Goal: Task Accomplishment & Management: Use online tool/utility

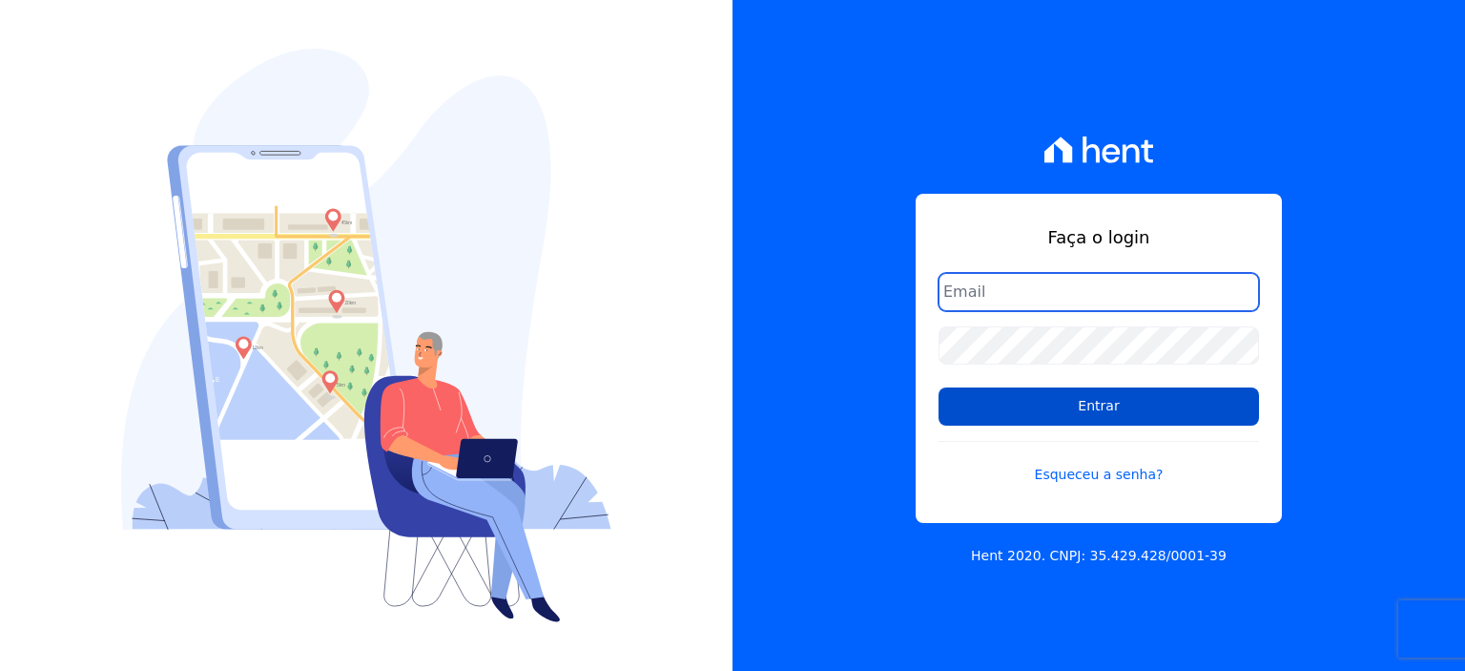
type input "rodrigo.villalva@grupozarin.com.br"
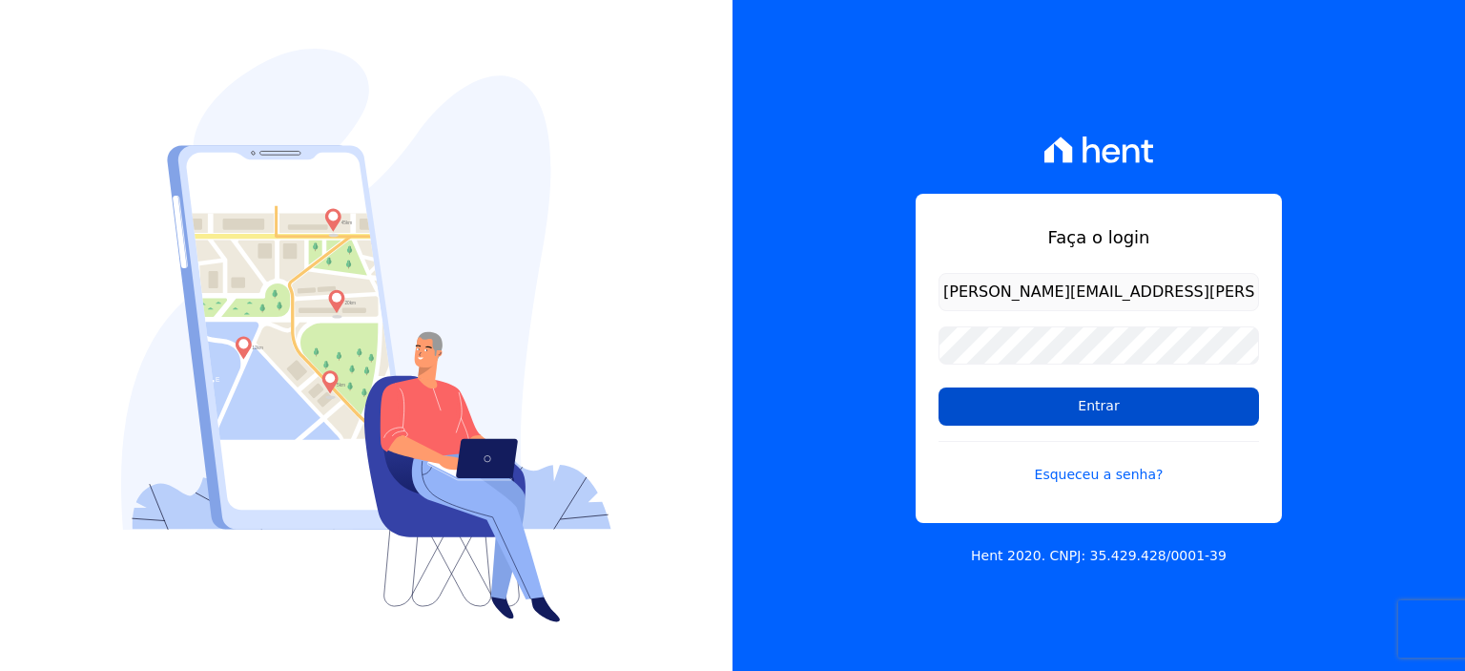
click at [1176, 415] on input "Entrar" at bounding box center [1099, 406] width 321 height 38
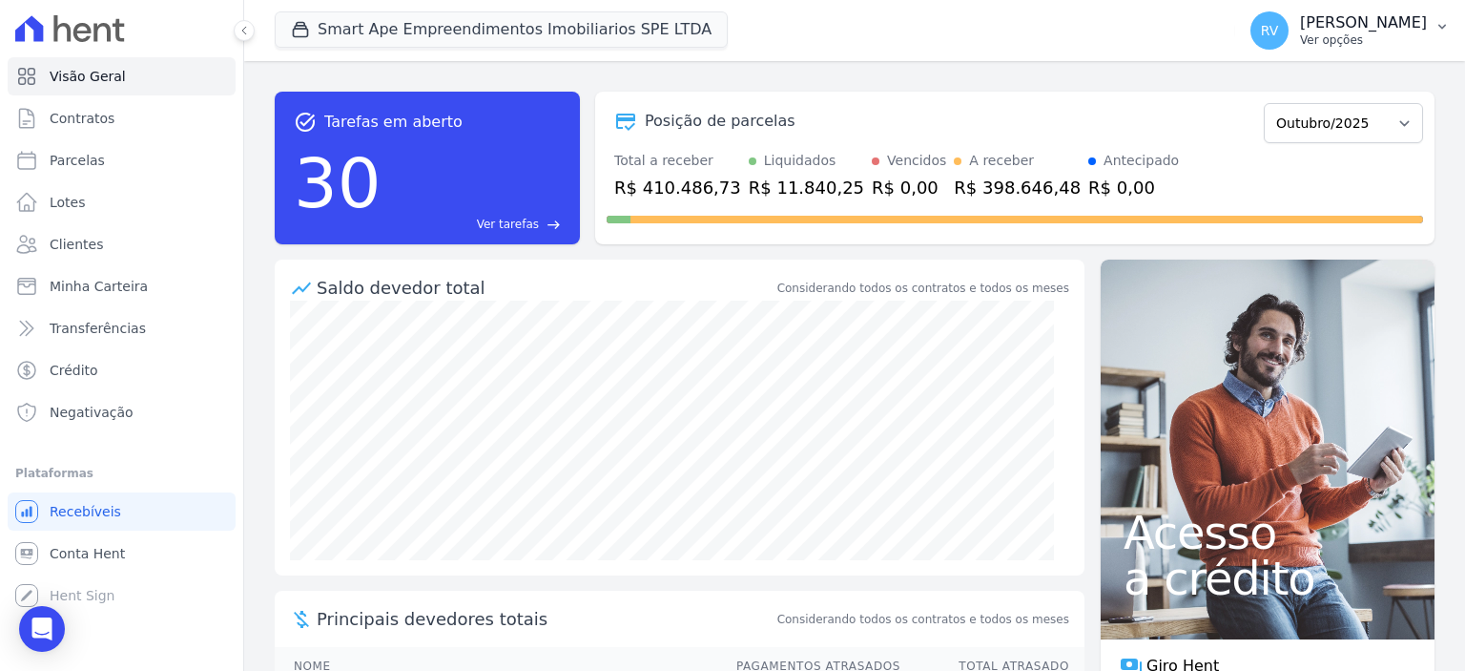
click at [1362, 53] on button "RV Rodrigo Villalva Ver opções" at bounding box center [1350, 30] width 230 height 53
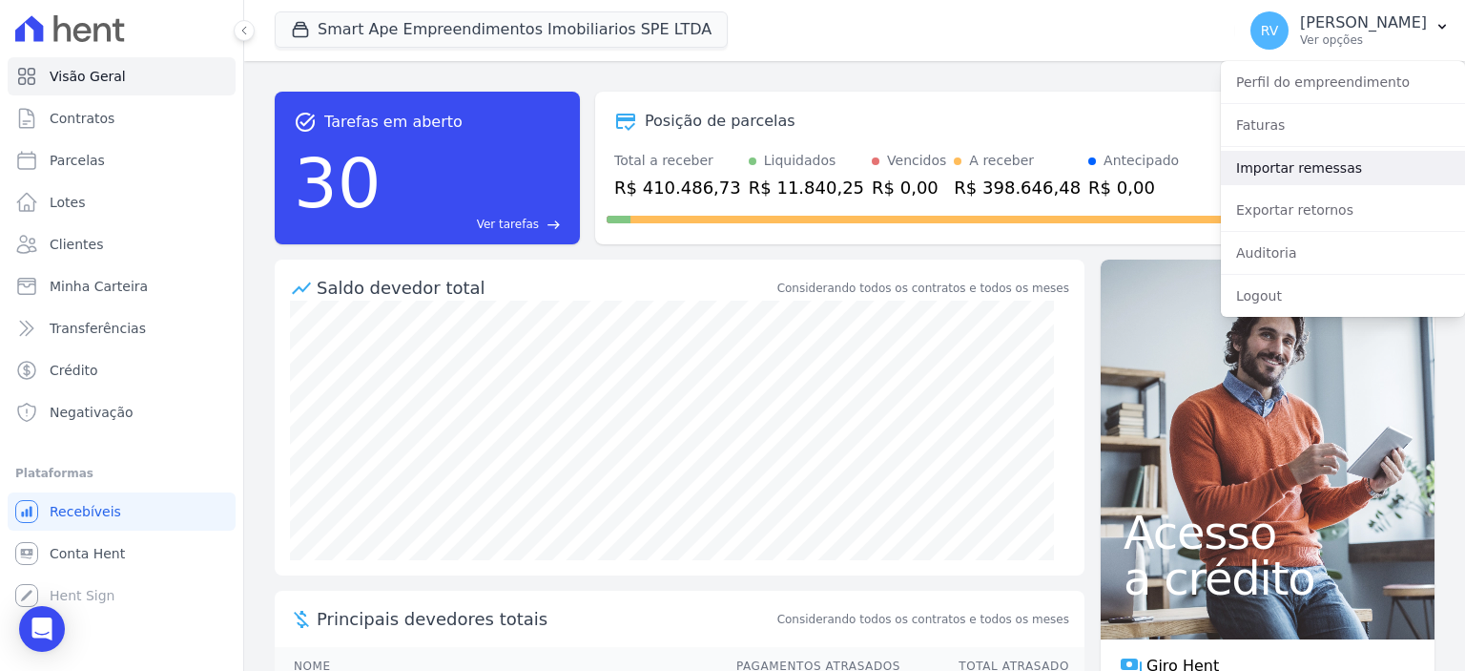
click at [1305, 171] on link "Importar remessas" at bounding box center [1343, 168] width 244 height 34
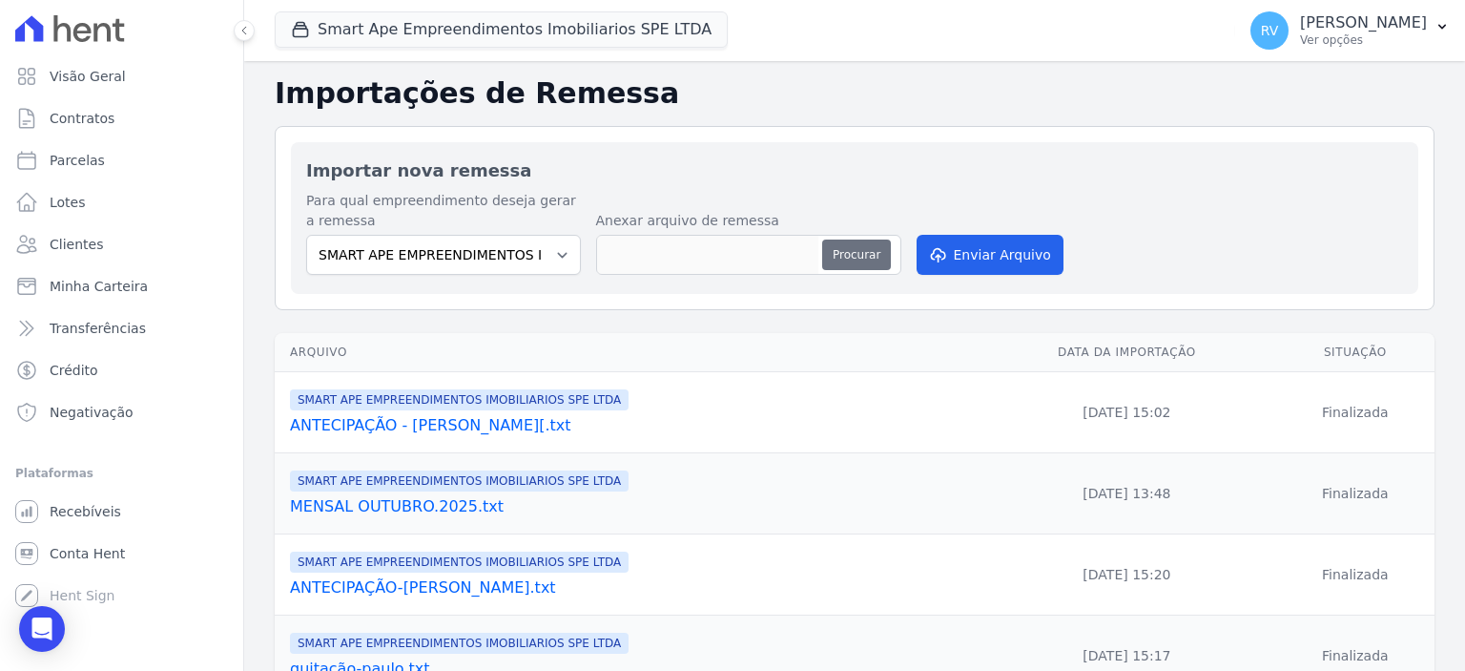
click at [859, 261] on button "Procurar" at bounding box center [856, 254] width 69 height 31
type input "OUTUBRO-RESTANTES.txt"
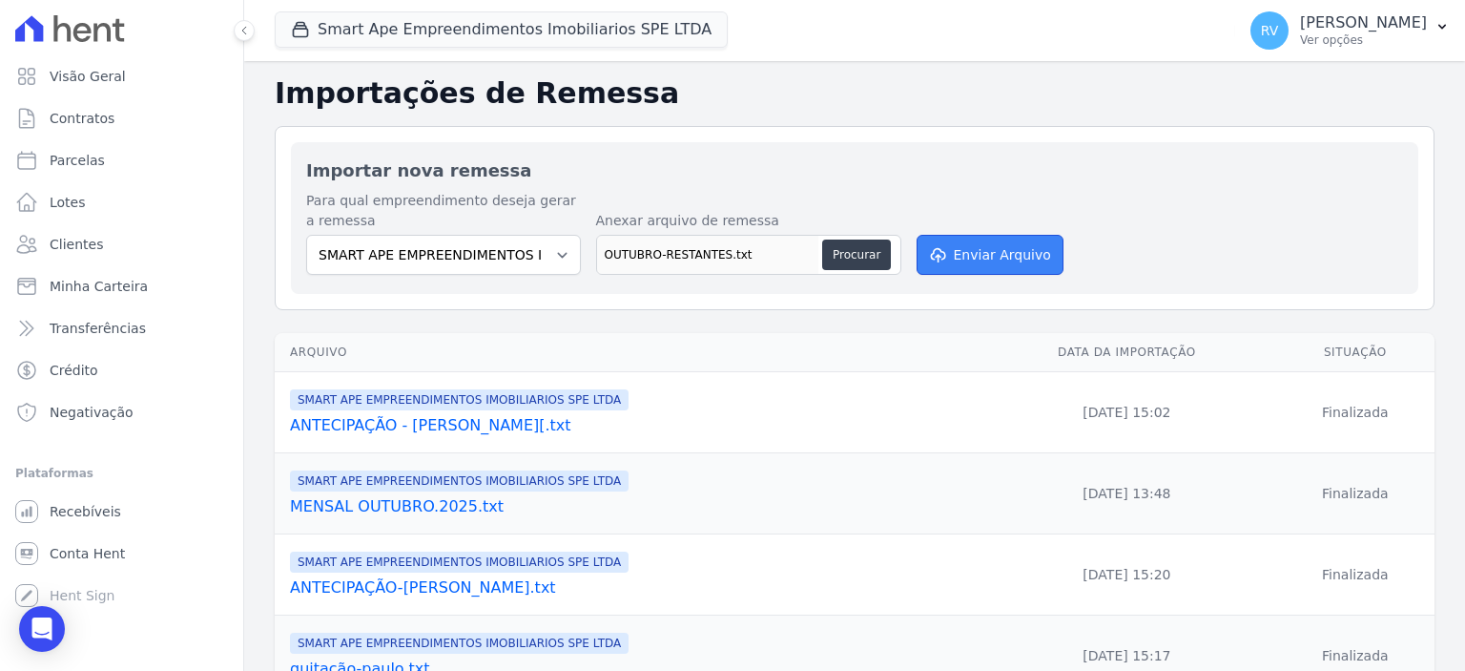
click at [975, 247] on button "Enviar Arquivo" at bounding box center [990, 255] width 147 height 40
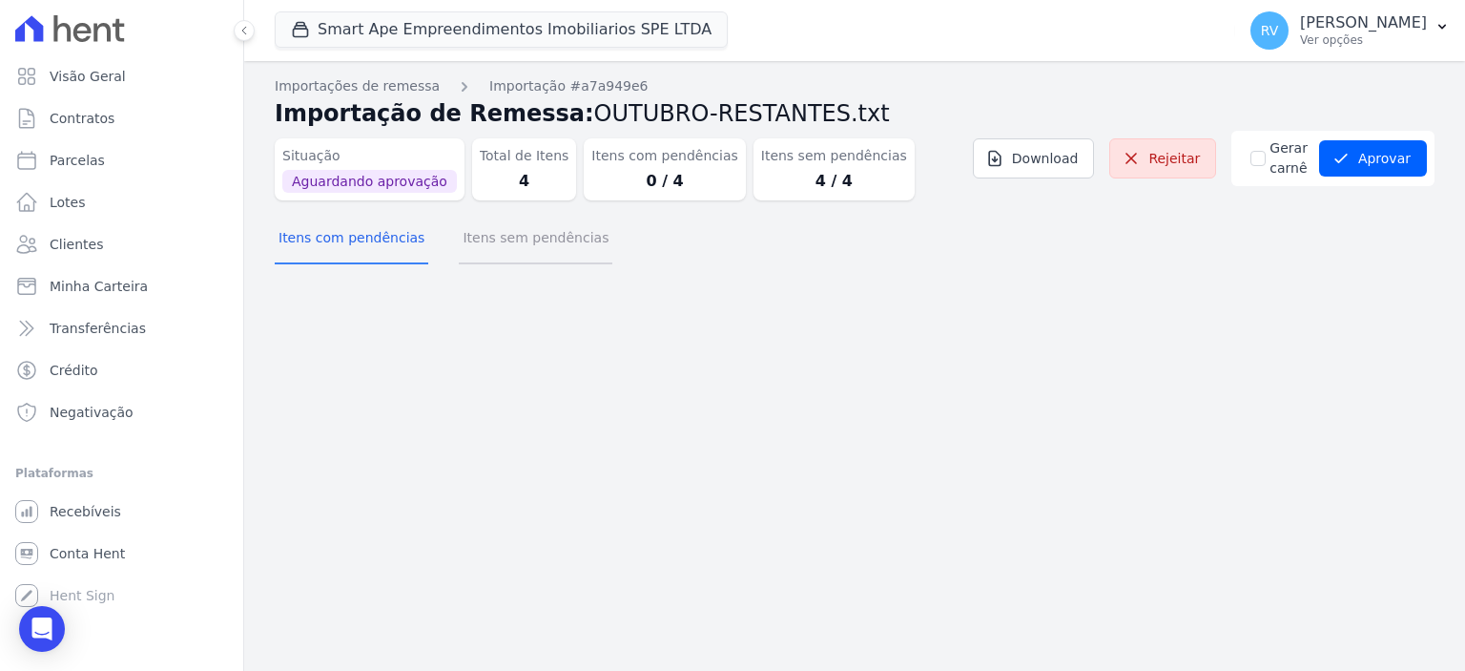
click at [529, 228] on button "Itens sem pendências" at bounding box center [536, 240] width 154 height 50
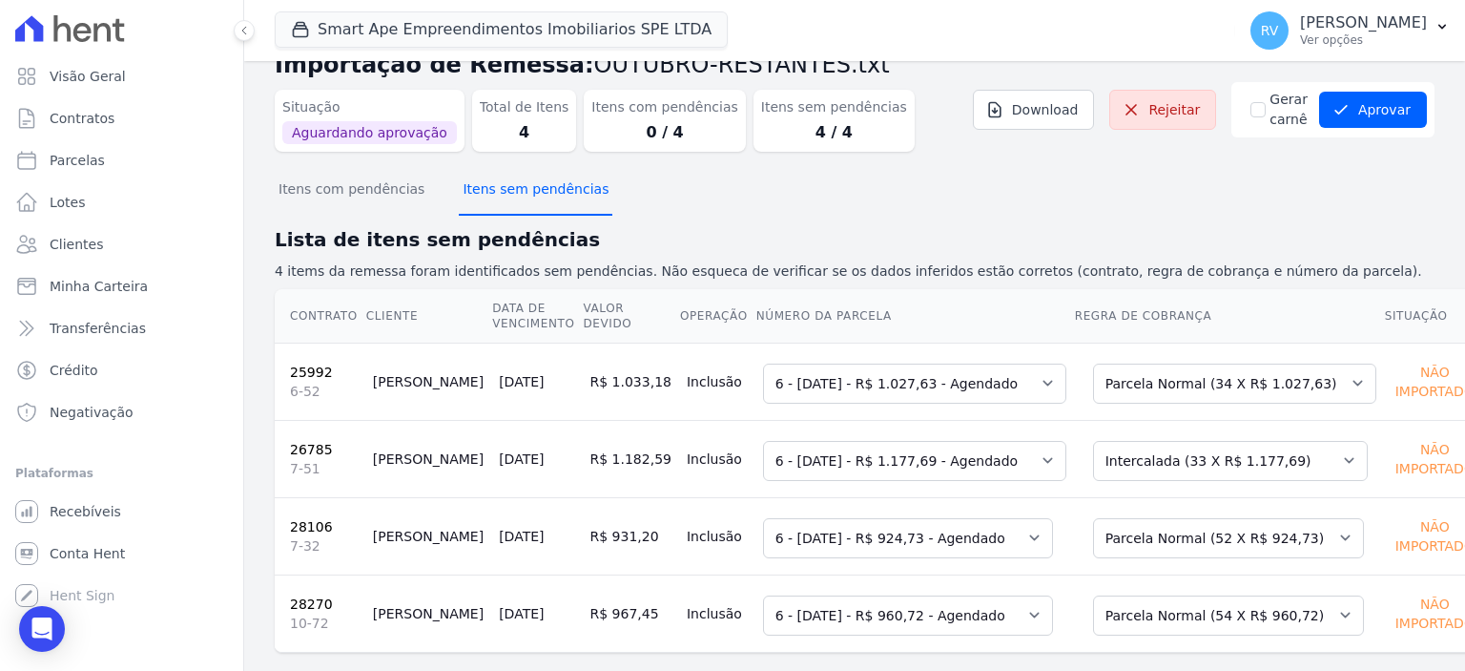
scroll to position [74, 0]
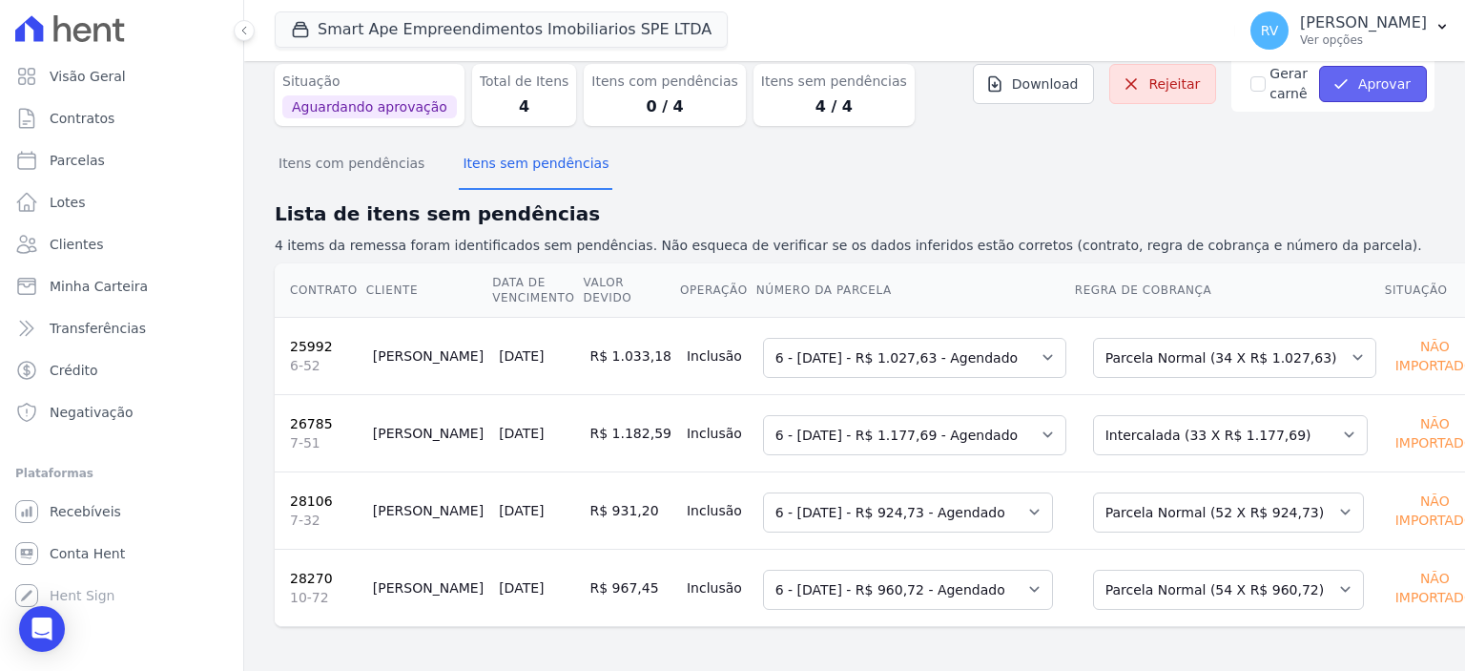
click at [1364, 87] on button "Aprovar" at bounding box center [1373, 84] width 108 height 36
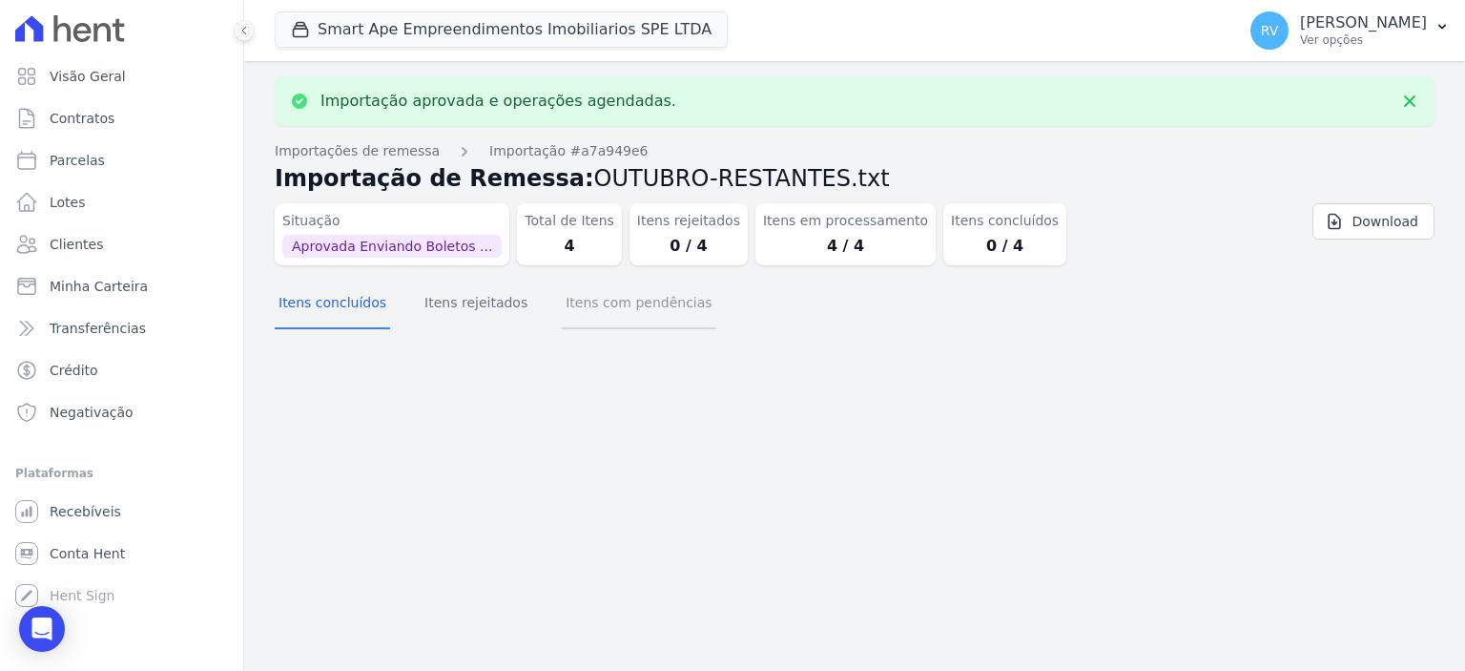
click at [633, 323] on button "Itens com pendências" at bounding box center [639, 305] width 154 height 50
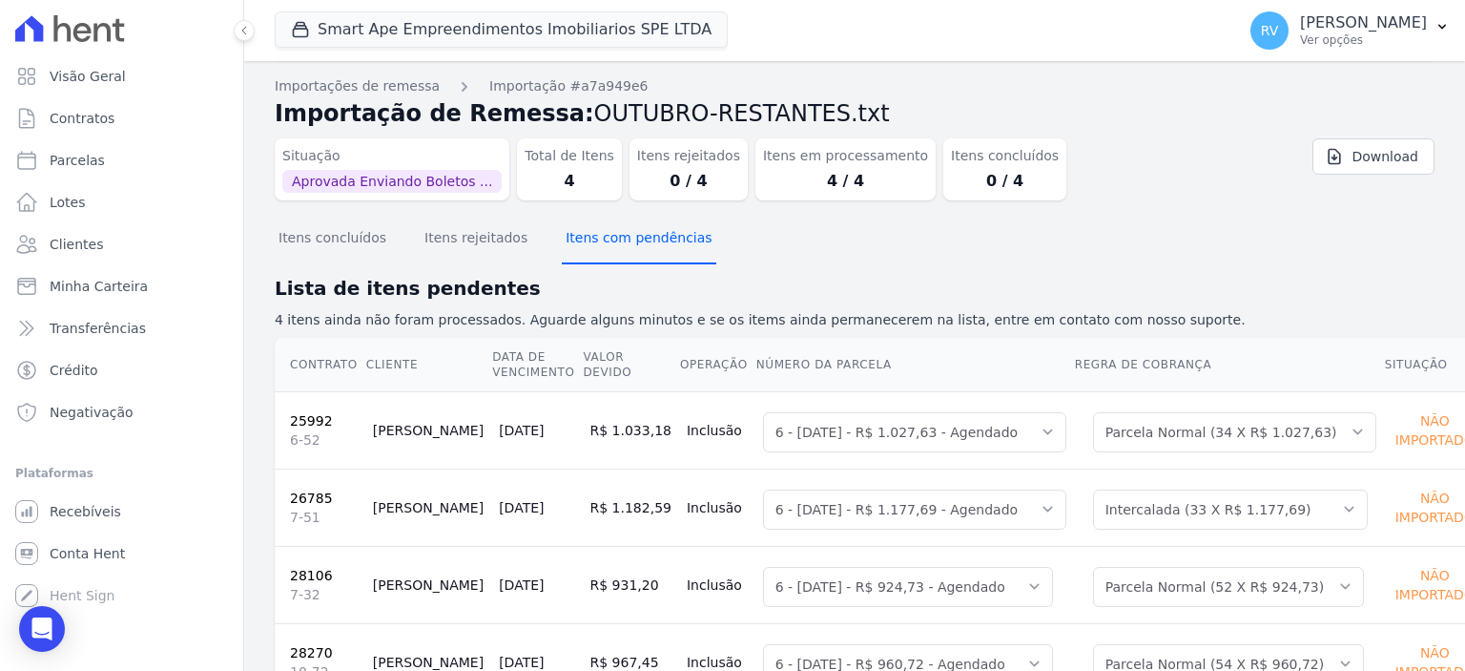
scroll to position [139, 0]
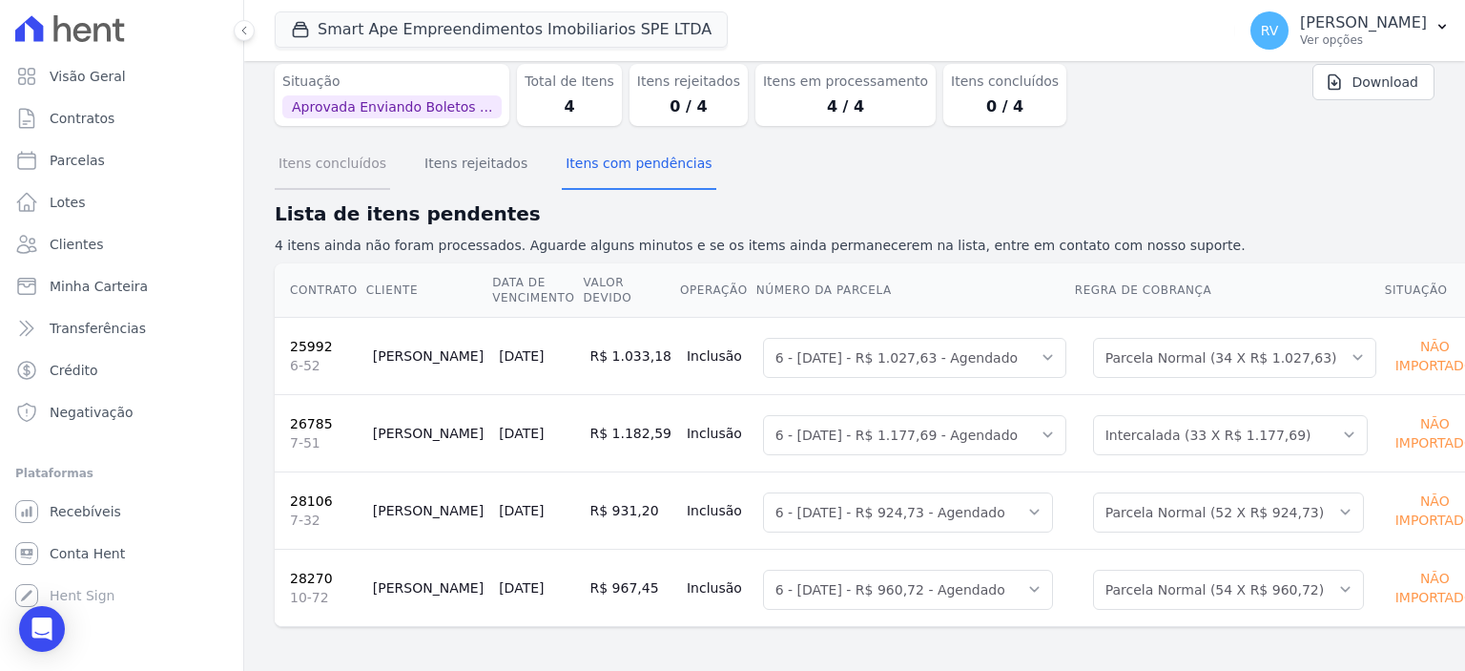
click at [321, 170] on button "Itens concluídos" at bounding box center [332, 165] width 115 height 50
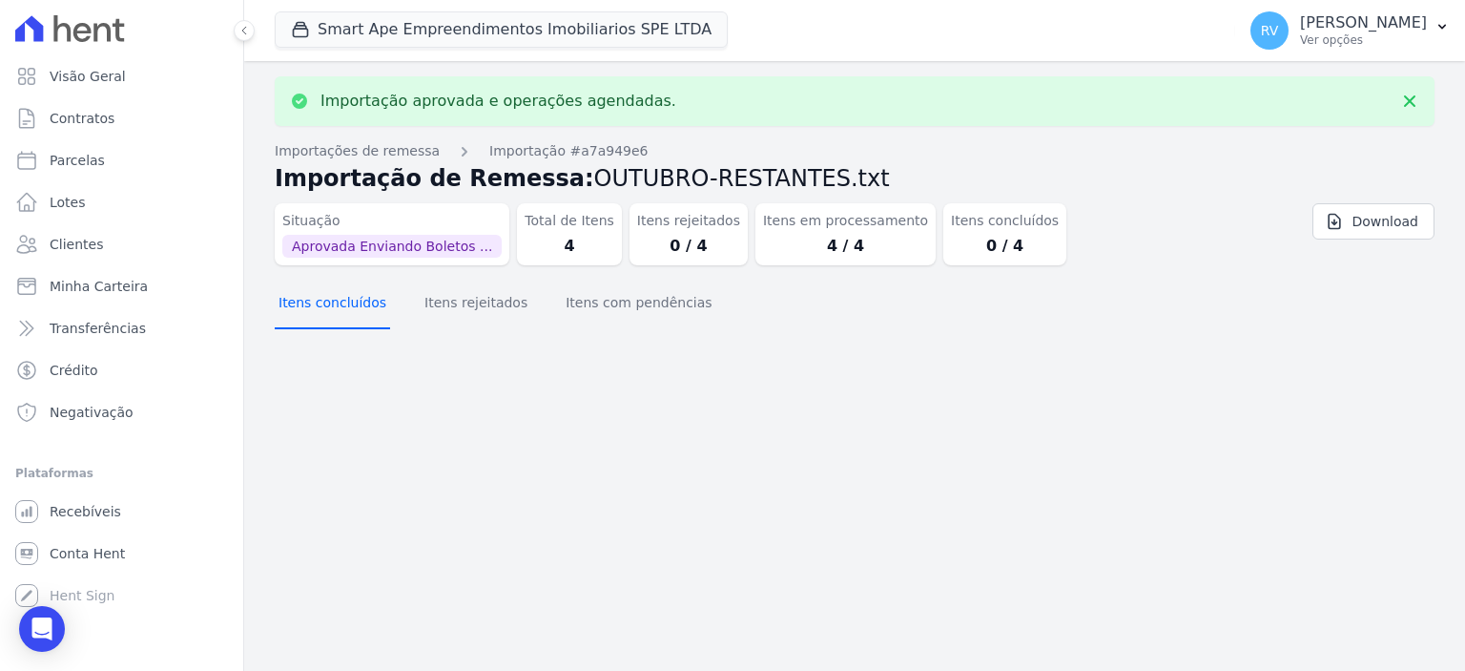
click at [349, 312] on button "Itens concluídos" at bounding box center [332, 305] width 115 height 50
click at [342, 316] on button "Itens concluídos" at bounding box center [332, 305] width 115 height 50
click at [330, 319] on button "Itens concluídos" at bounding box center [332, 305] width 115 height 50
click at [347, 319] on button "Itens concluídos" at bounding box center [332, 305] width 115 height 50
click at [347, 312] on button "Itens concluídos" at bounding box center [332, 305] width 115 height 50
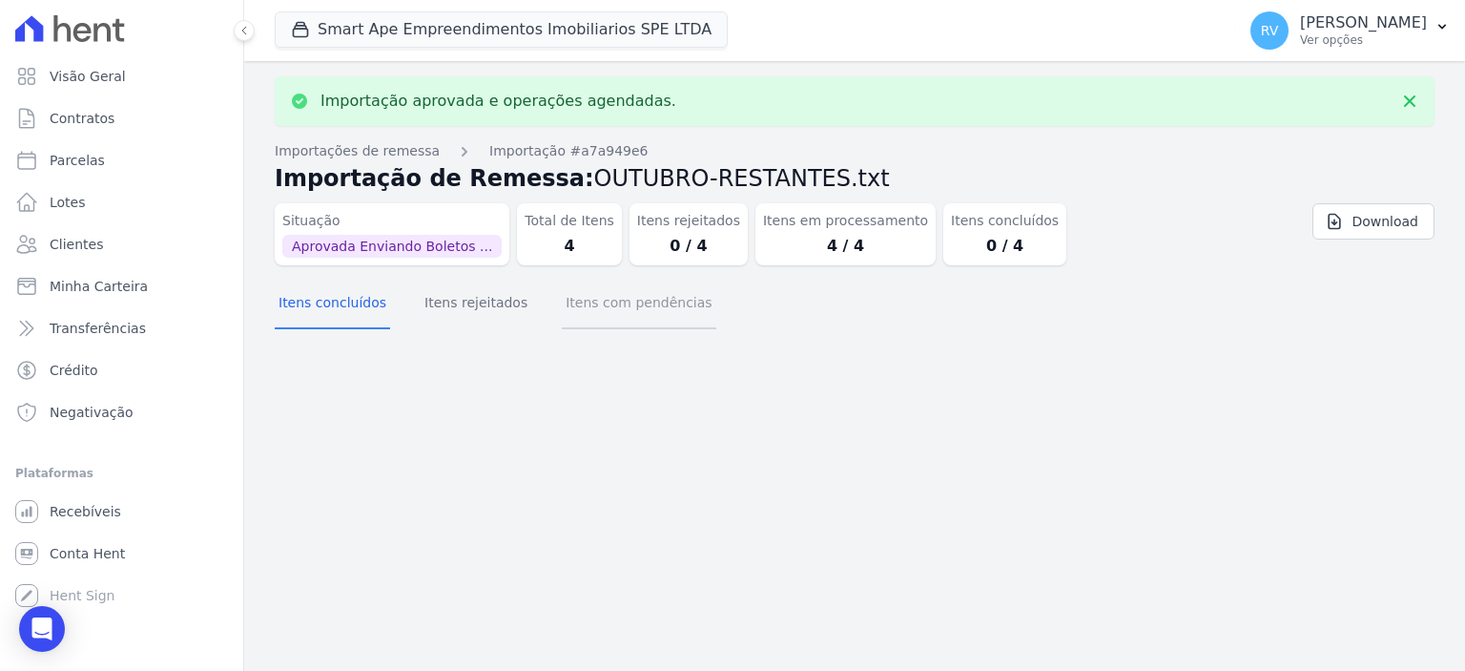
click at [591, 307] on button "Itens com pendências" at bounding box center [639, 305] width 154 height 50
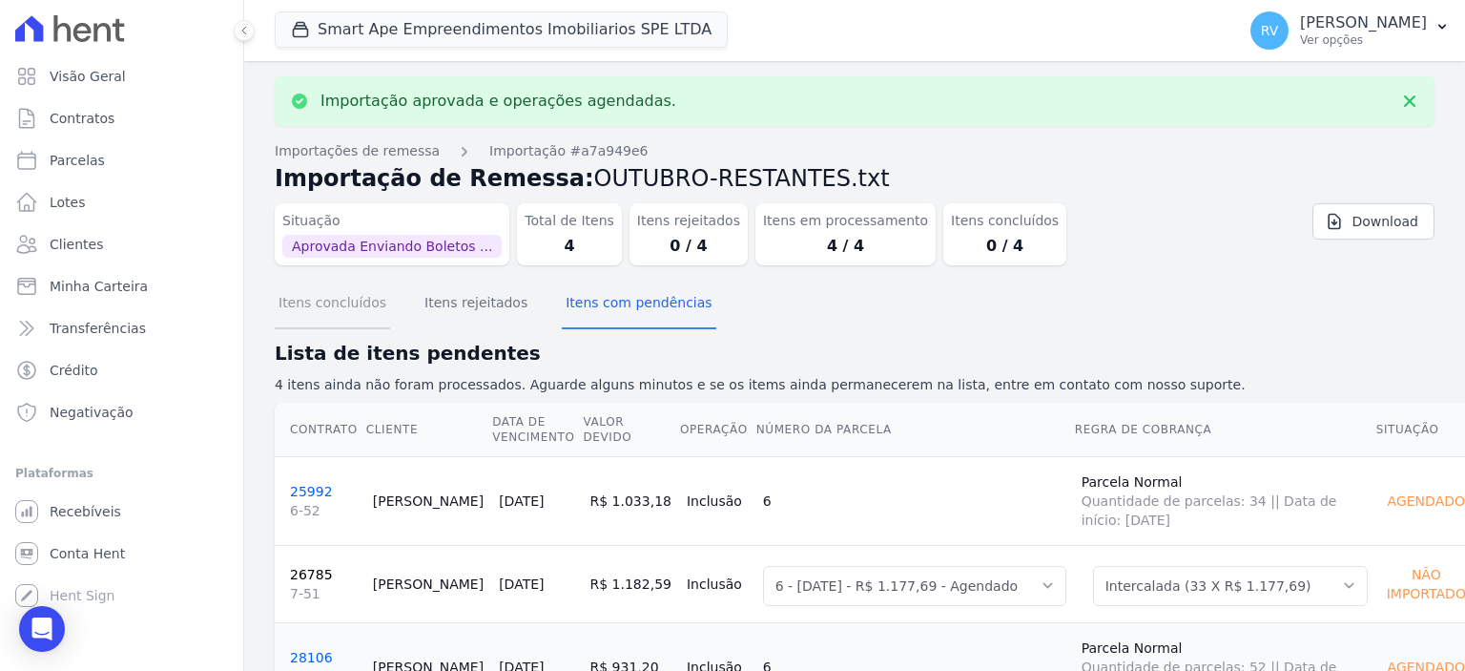
click at [315, 304] on button "Itens concluídos" at bounding box center [332, 305] width 115 height 50
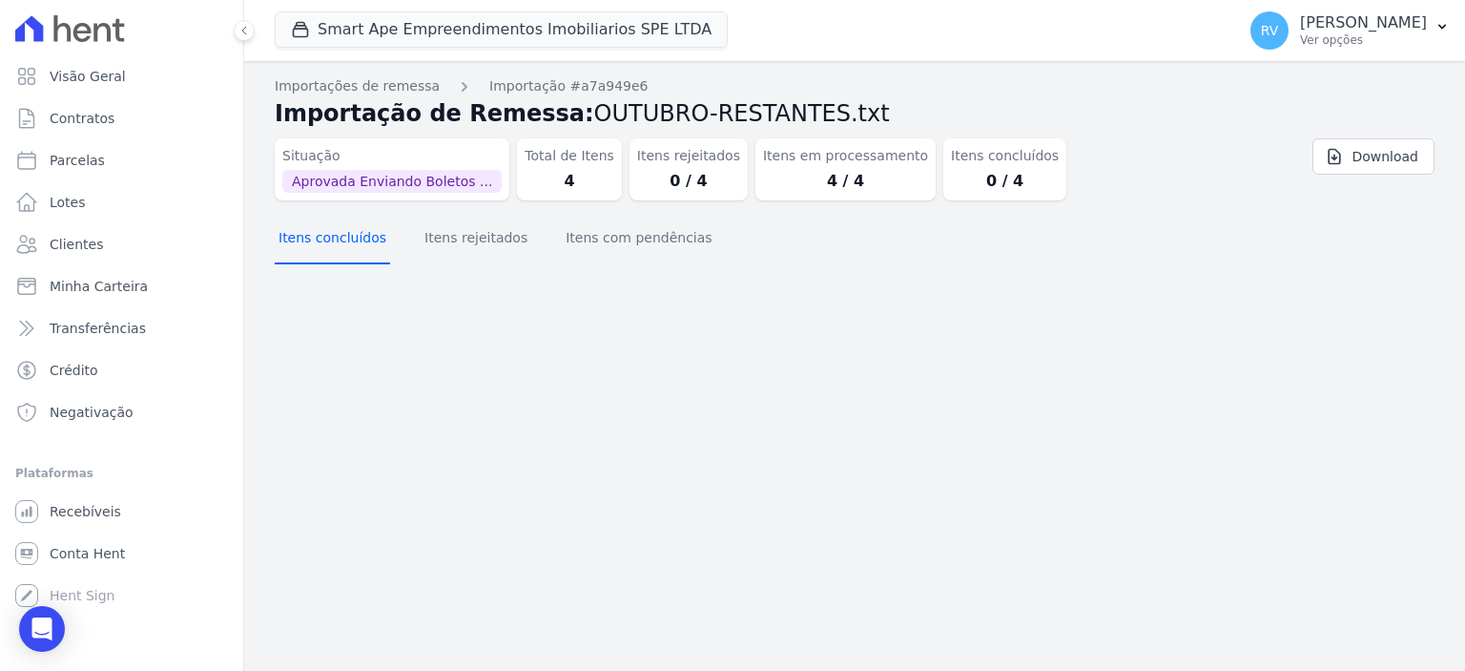
click at [341, 246] on button "Itens concluídos" at bounding box center [332, 240] width 115 height 50
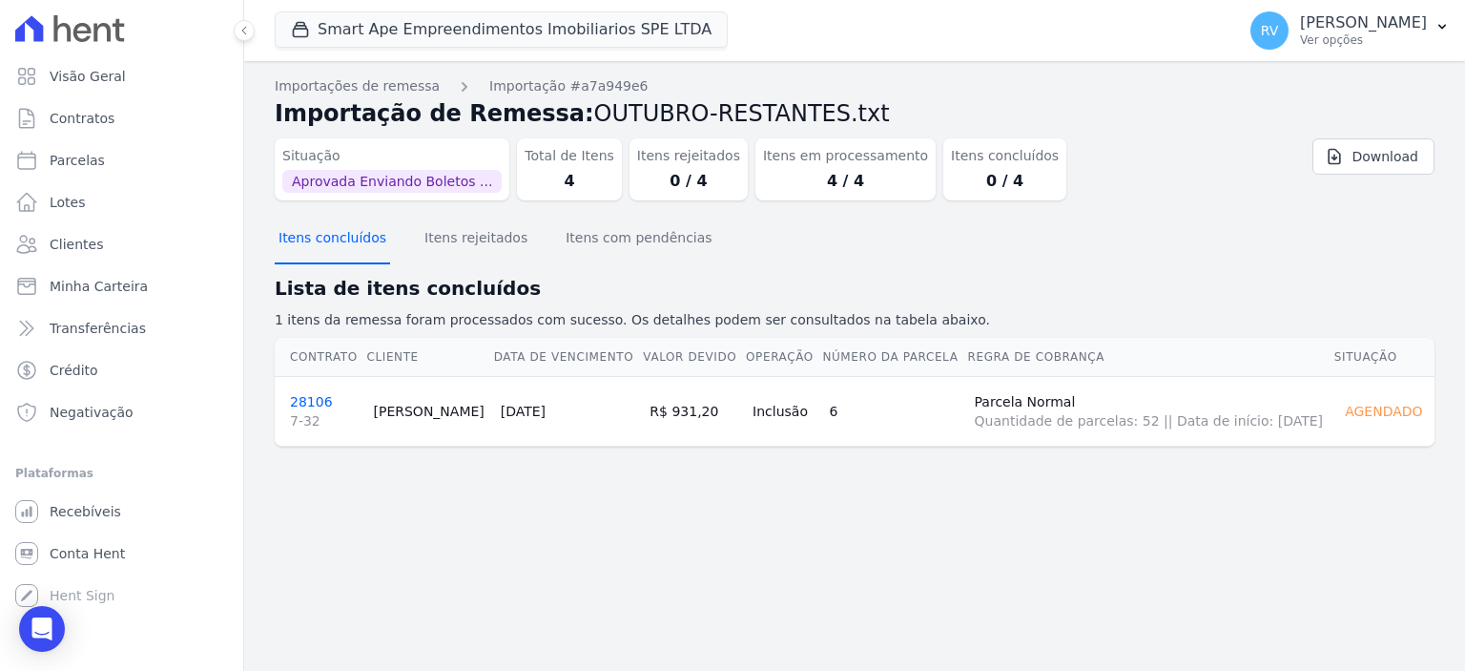
click at [343, 232] on button "Itens concluídos" at bounding box center [332, 240] width 115 height 50
click at [343, 236] on button "Itens concluídos" at bounding box center [332, 240] width 115 height 50
click at [592, 239] on button "Itens com pendências" at bounding box center [639, 240] width 154 height 50
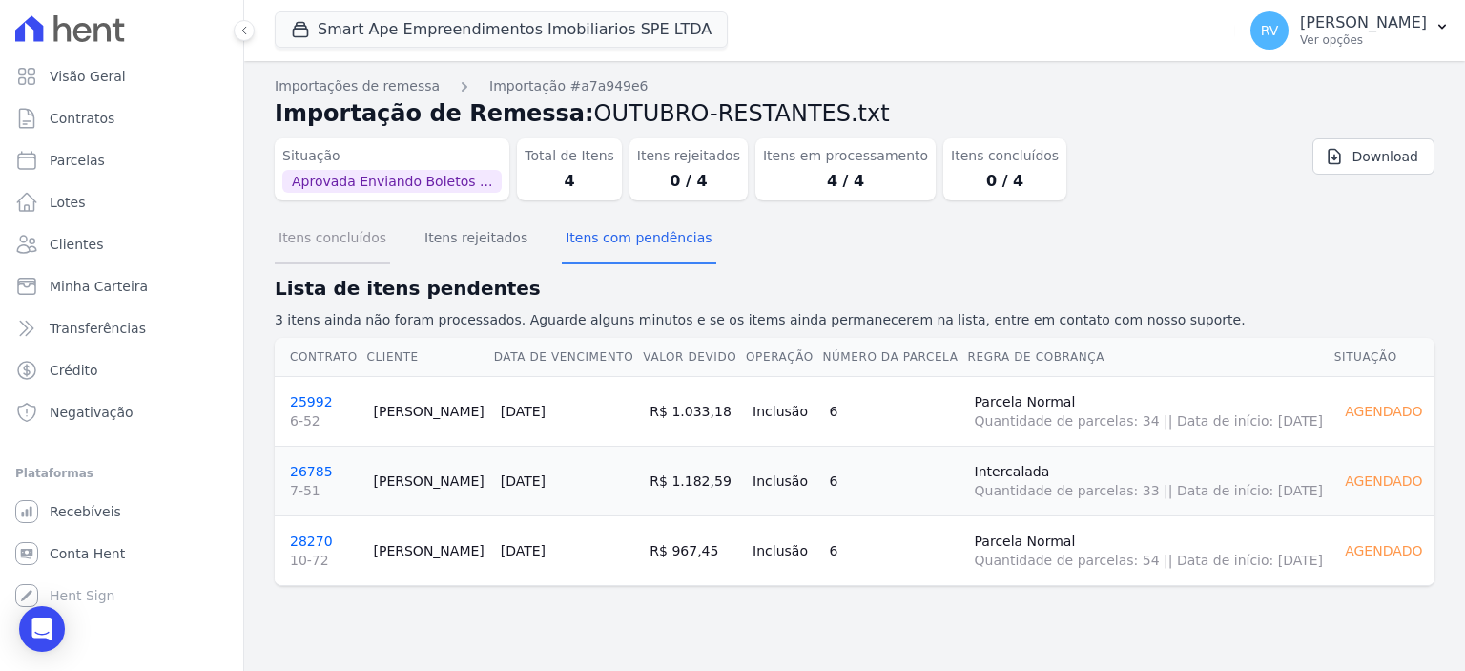
click at [313, 229] on button "Itens concluídos" at bounding box center [332, 240] width 115 height 50
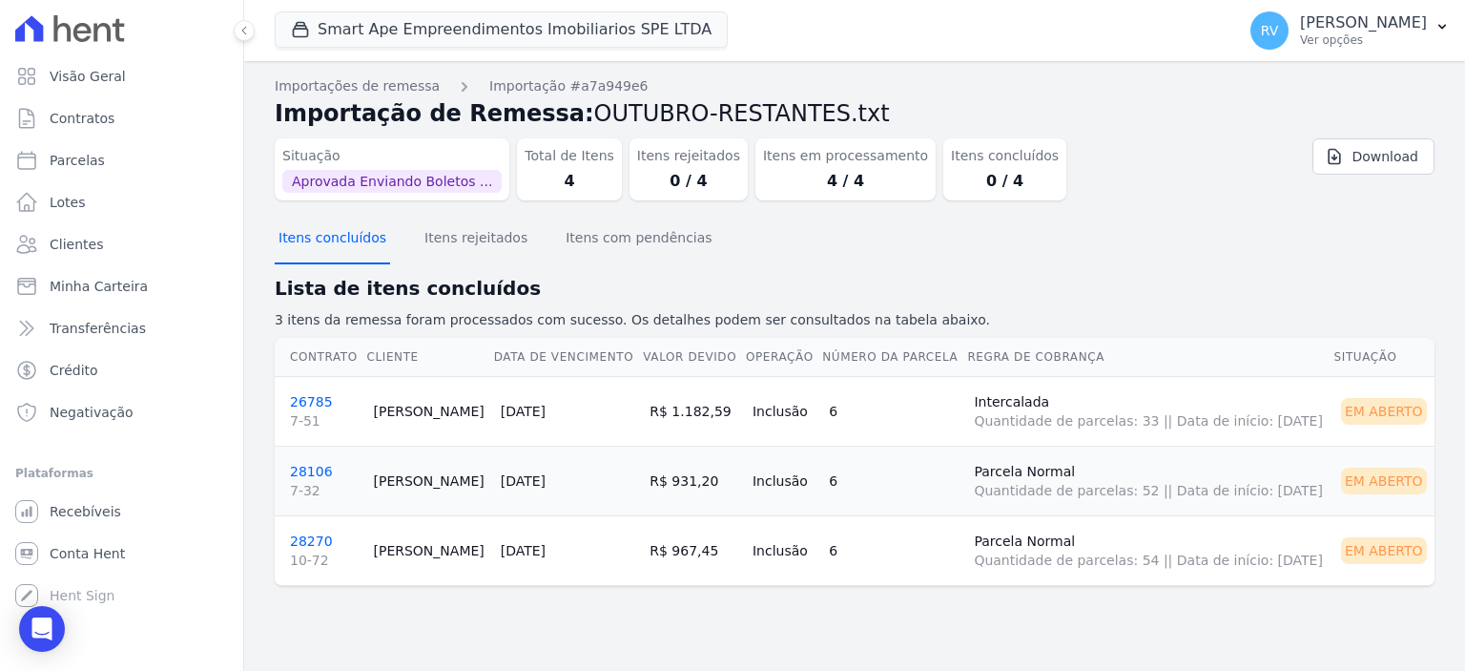
click at [320, 230] on button "Itens concluídos" at bounding box center [332, 240] width 115 height 50
click at [587, 236] on button "Itens com pendências" at bounding box center [639, 240] width 154 height 50
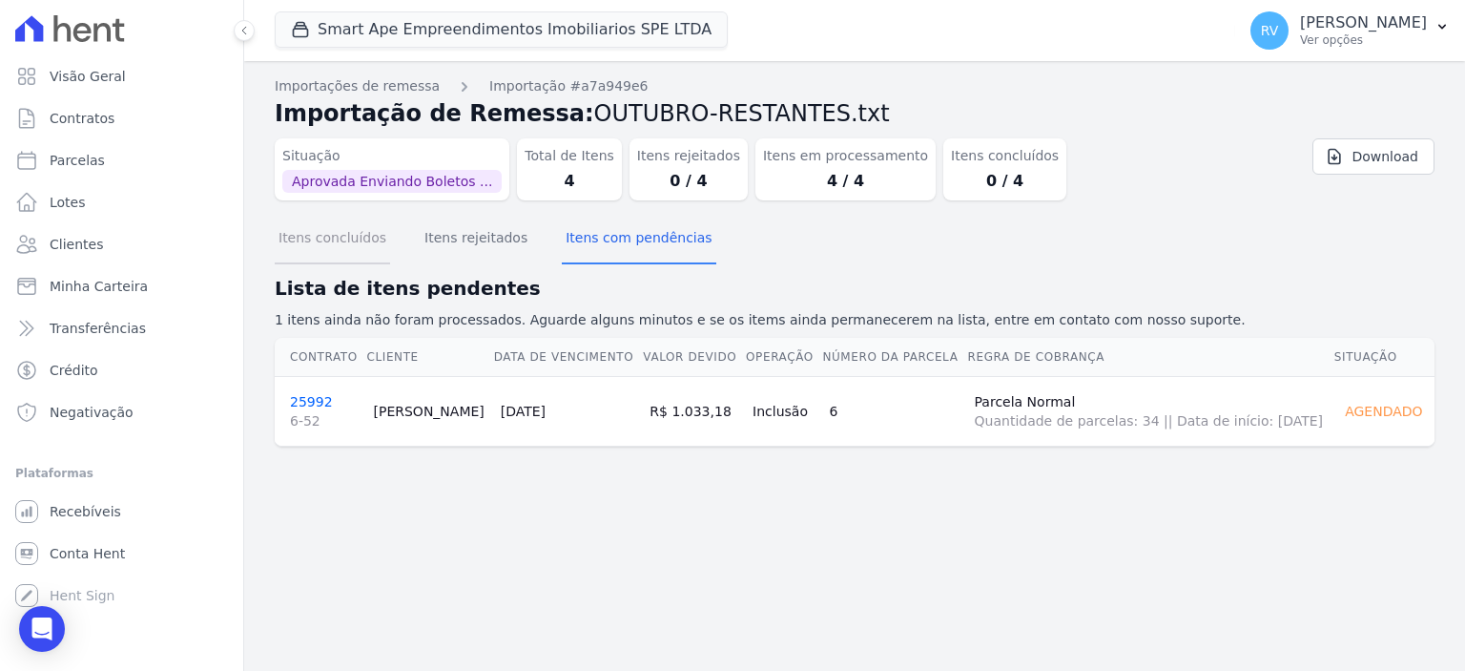
click at [318, 253] on button "Itens concluídos" at bounding box center [332, 240] width 115 height 50
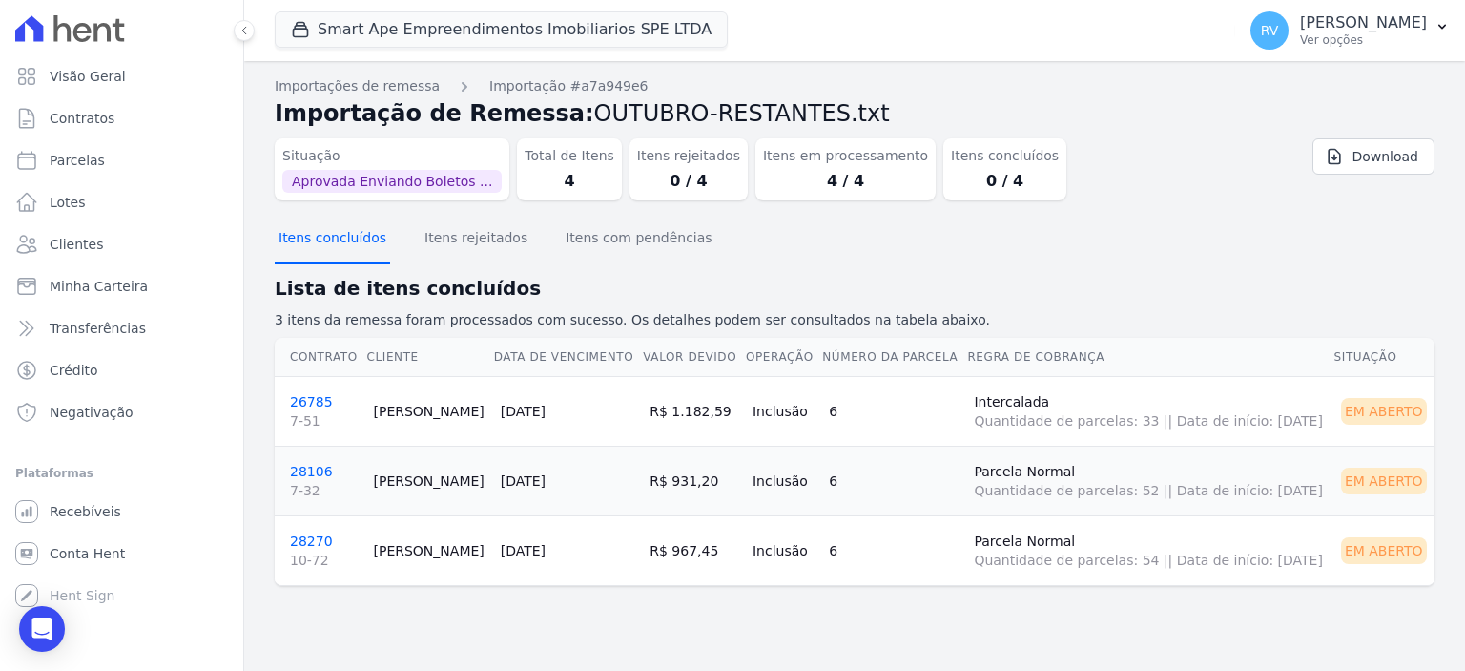
click at [317, 249] on button "Itens concluídos" at bounding box center [332, 240] width 115 height 50
click at [593, 244] on button "Itens com pendências" at bounding box center [639, 240] width 154 height 50
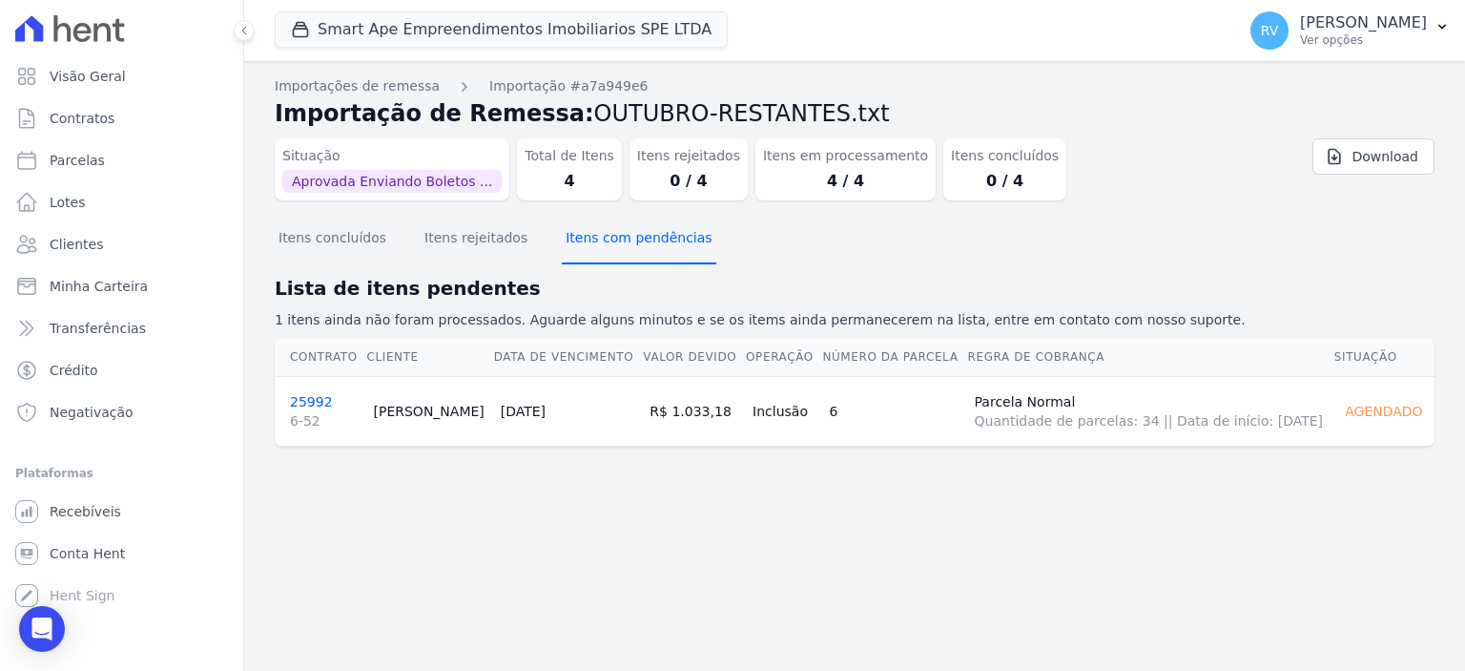
click at [594, 244] on button "Itens com pendências" at bounding box center [639, 240] width 154 height 50
click at [595, 244] on button "Itens com pendências" at bounding box center [639, 240] width 154 height 50
click at [311, 395] on link "25992 6-52" at bounding box center [324, 412] width 69 height 36
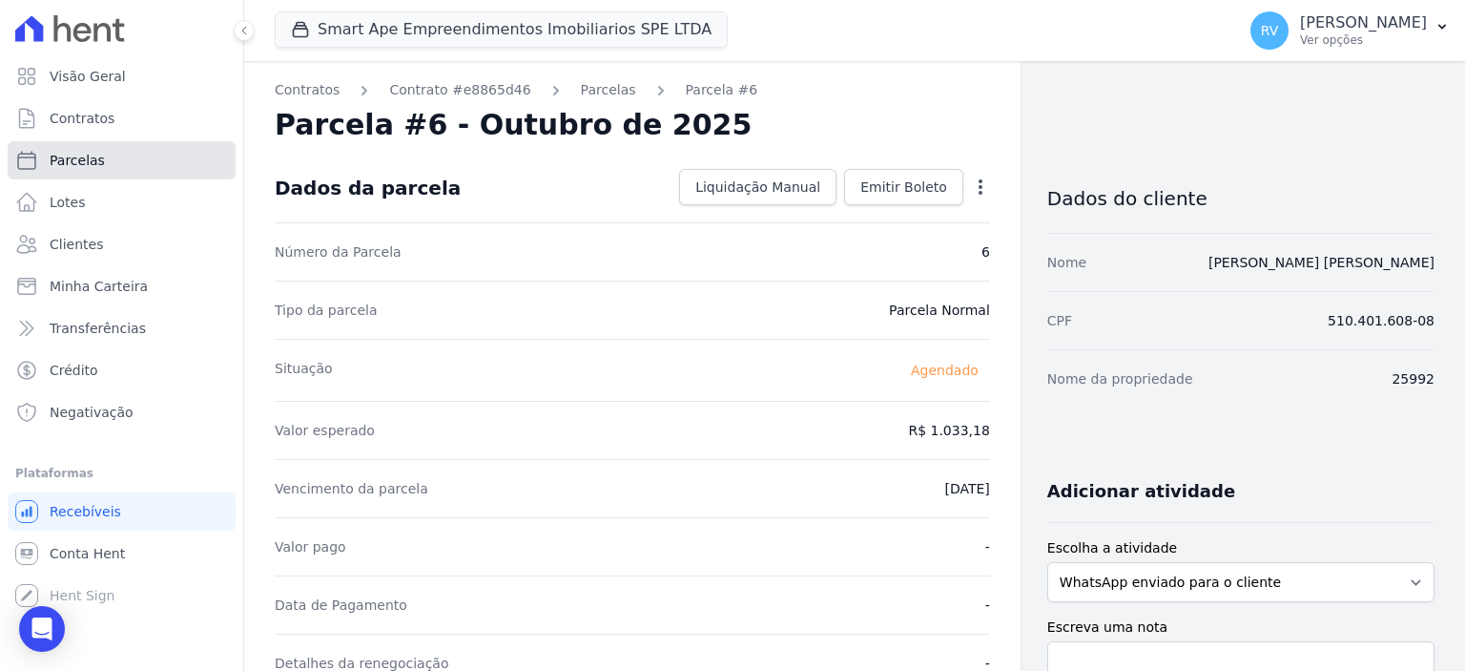
click at [109, 170] on link "Parcelas" at bounding box center [122, 160] width 228 height 38
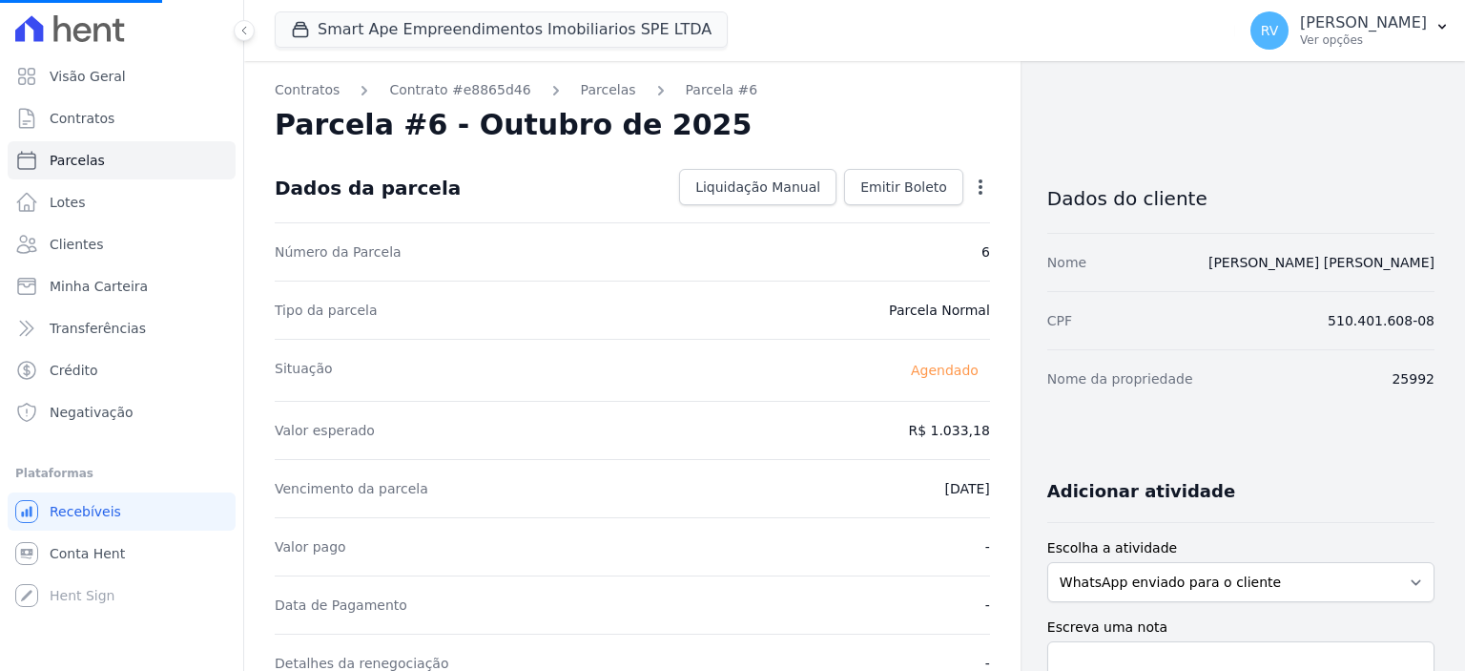
select select
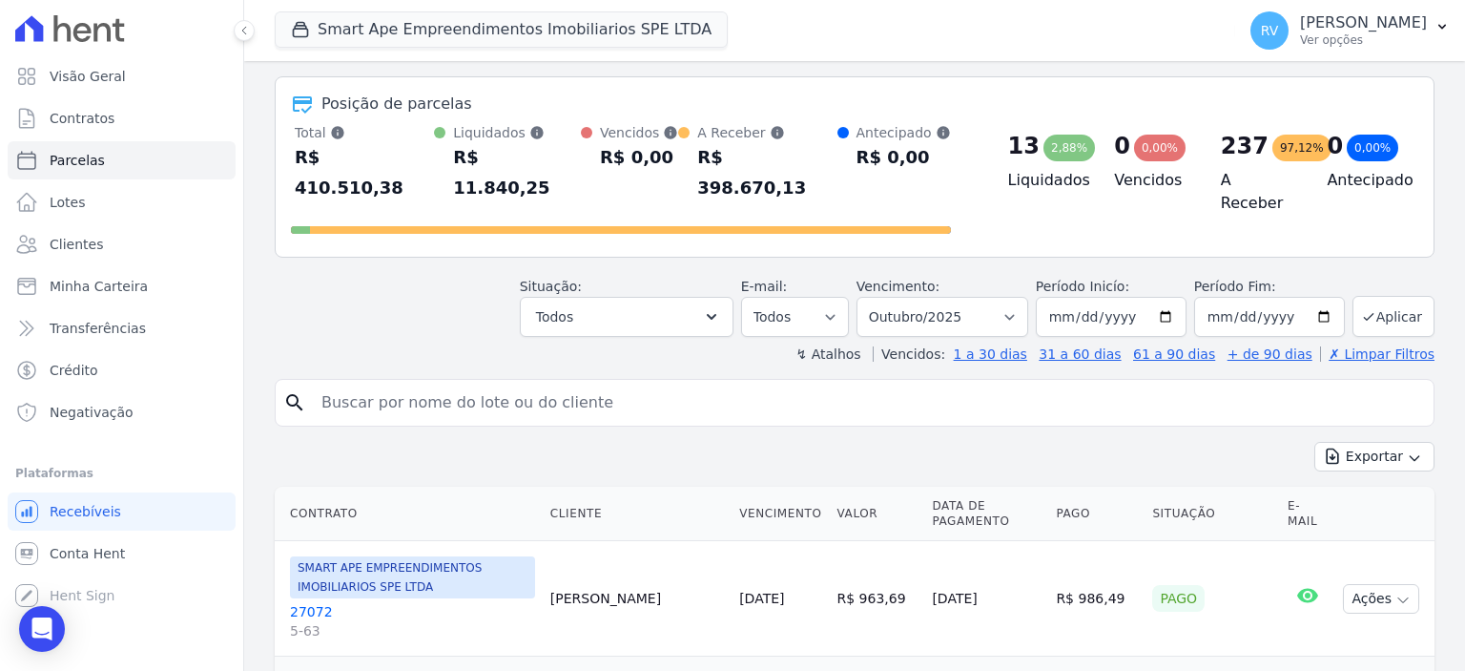
scroll to position [191, 0]
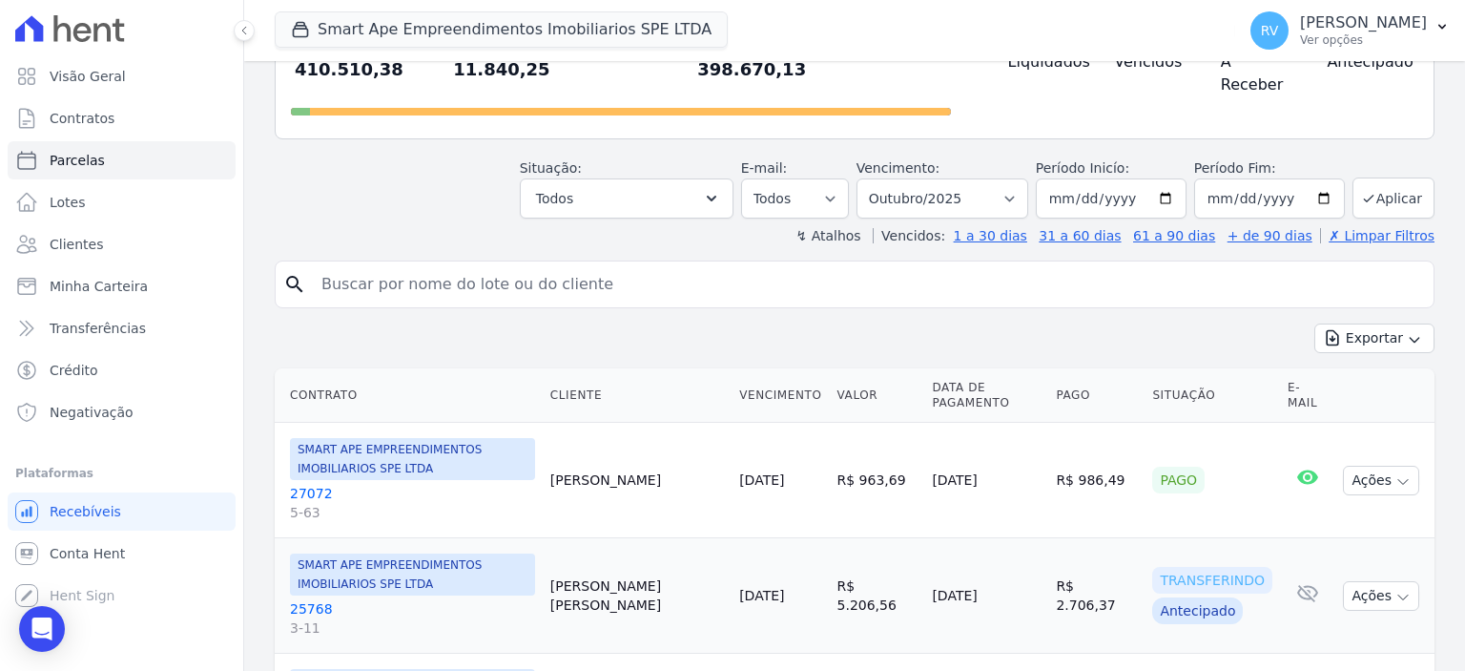
click at [537, 265] on input "search" at bounding box center [868, 284] width 1116 height 38
type input "victor"
select select
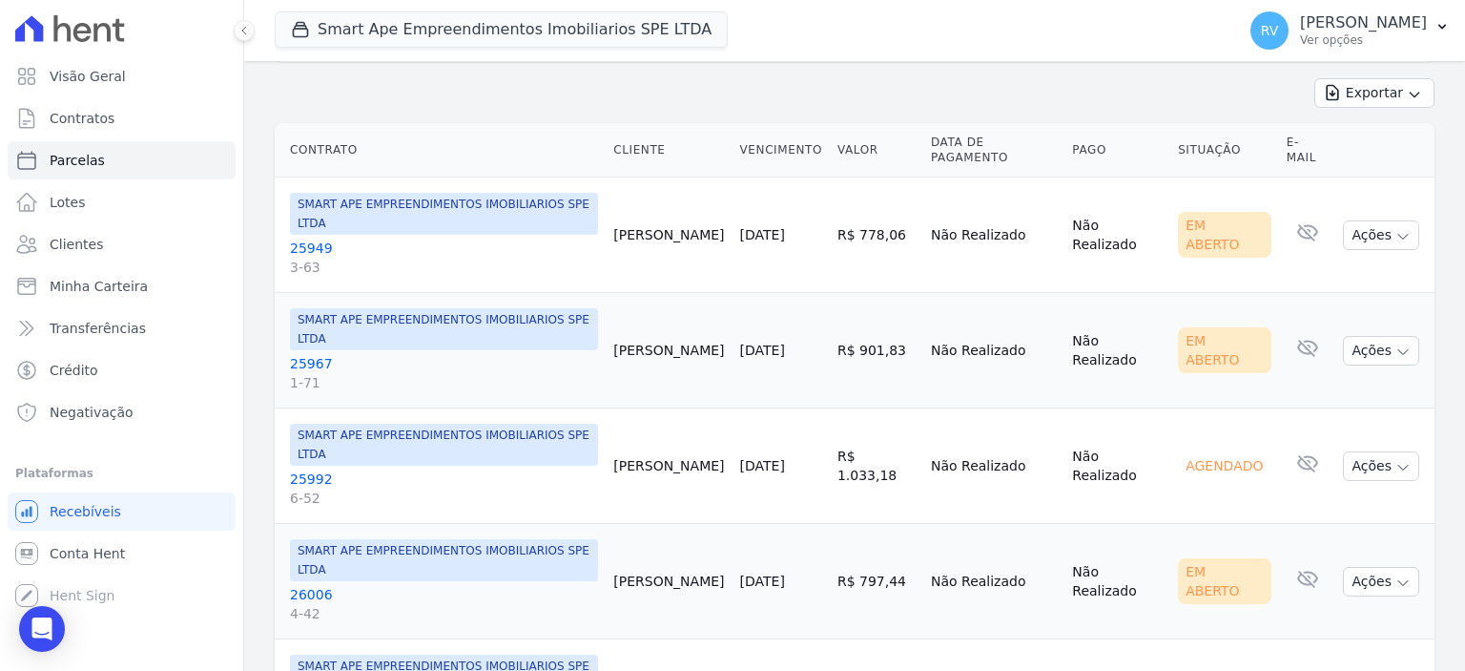
scroll to position [272, 0]
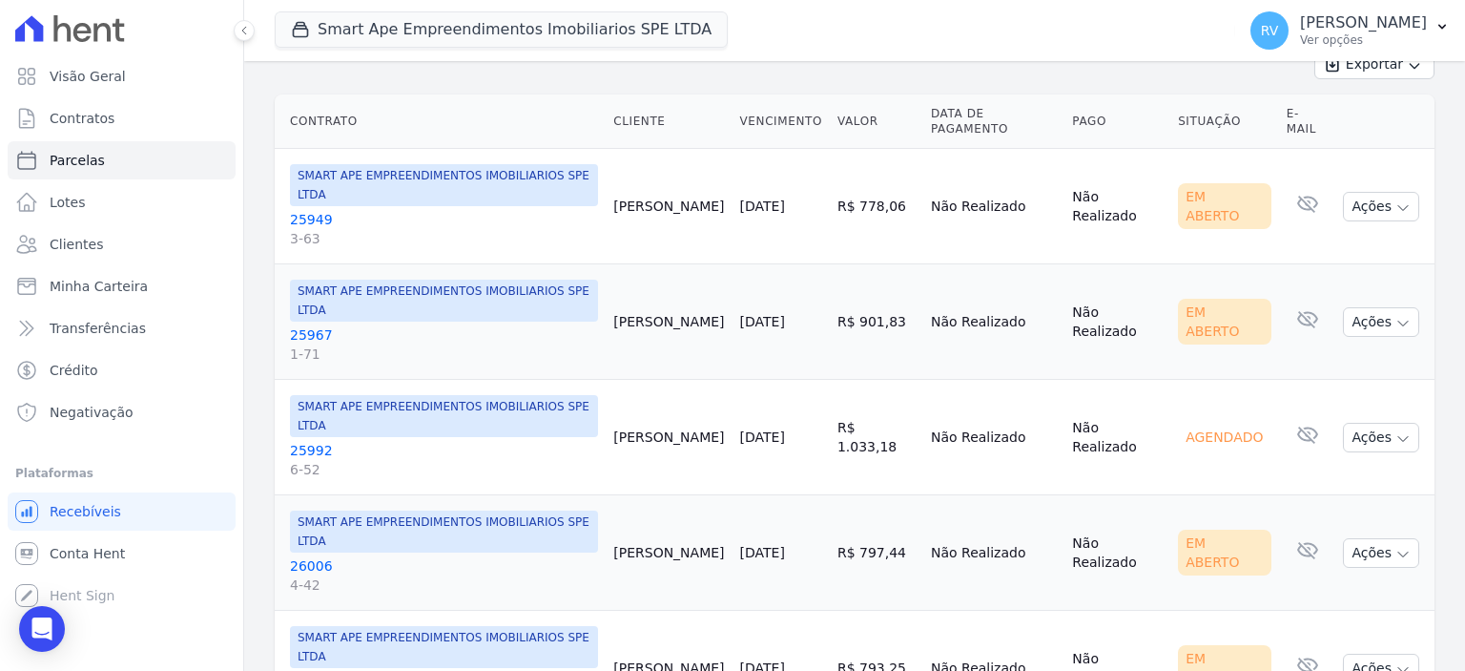
click at [320, 441] on link "25992 6-52" at bounding box center [444, 460] width 308 height 38
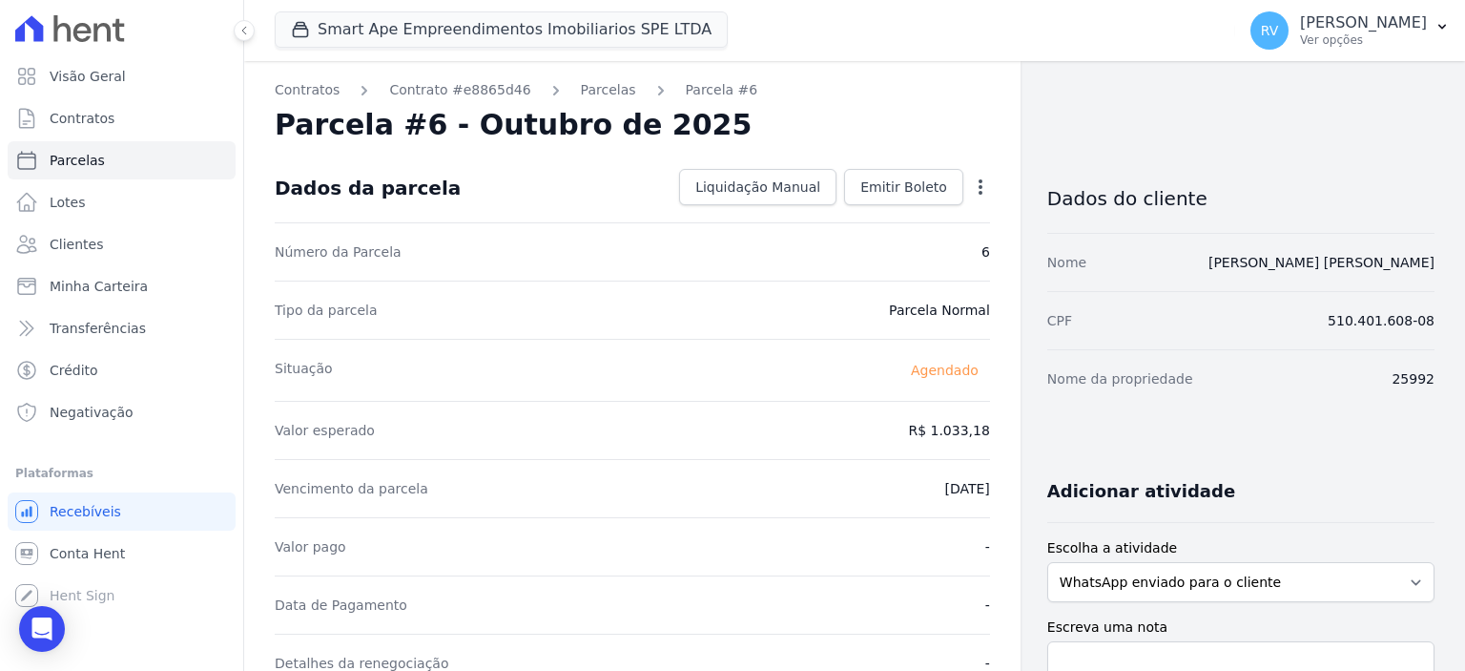
select select
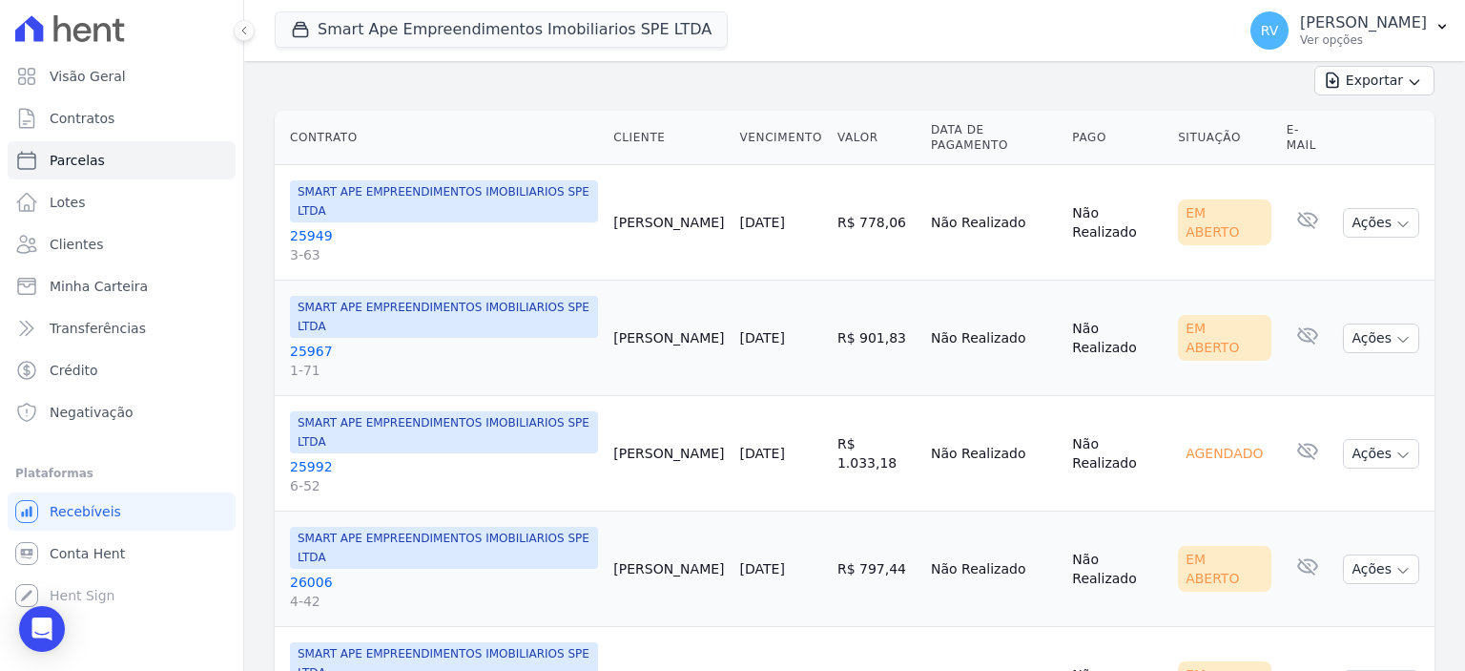
scroll to position [272, 0]
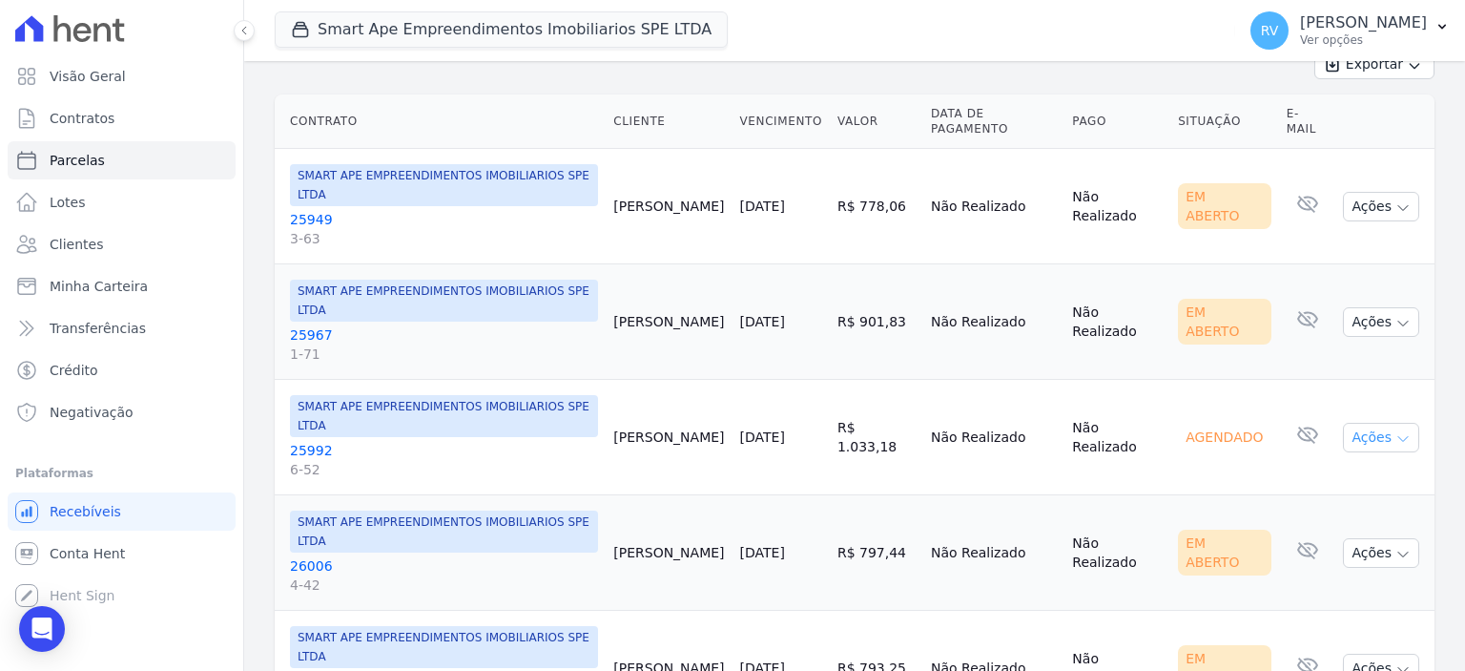
click at [1396, 431] on icon "button" at bounding box center [1403, 438] width 15 height 15
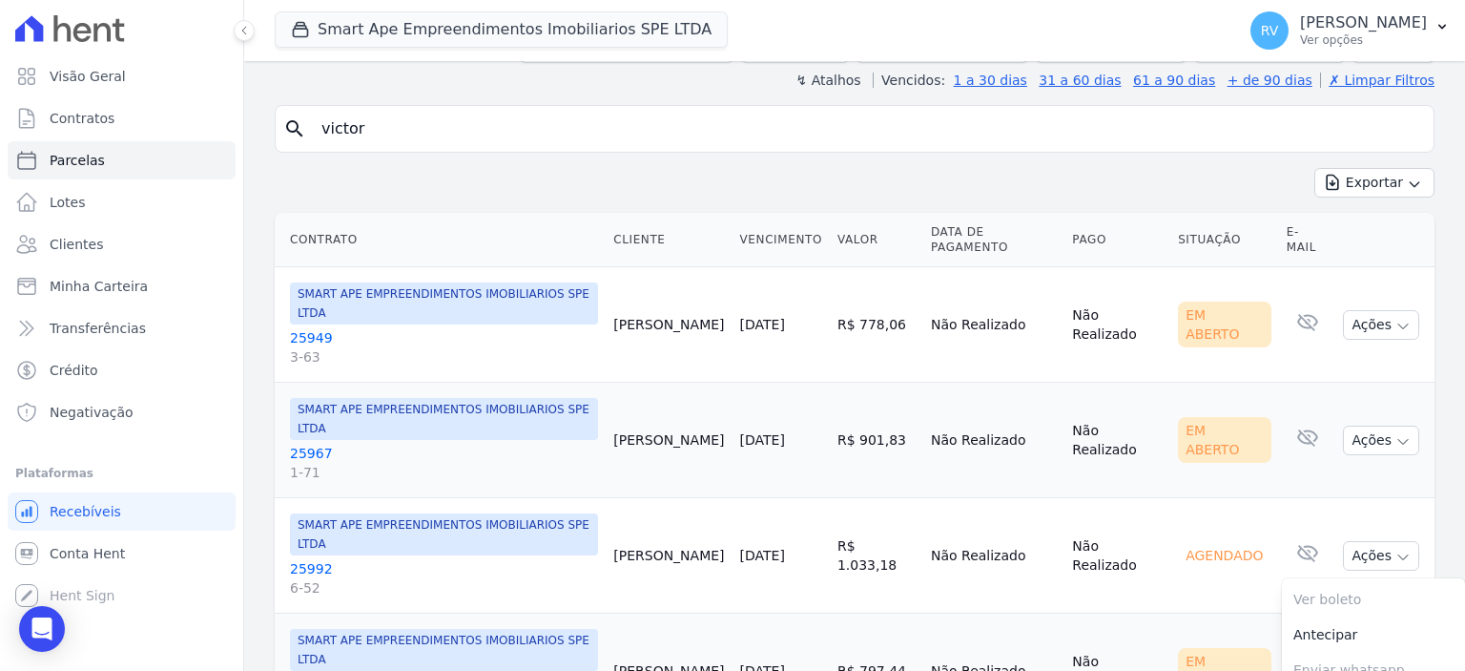
scroll to position [0, 0]
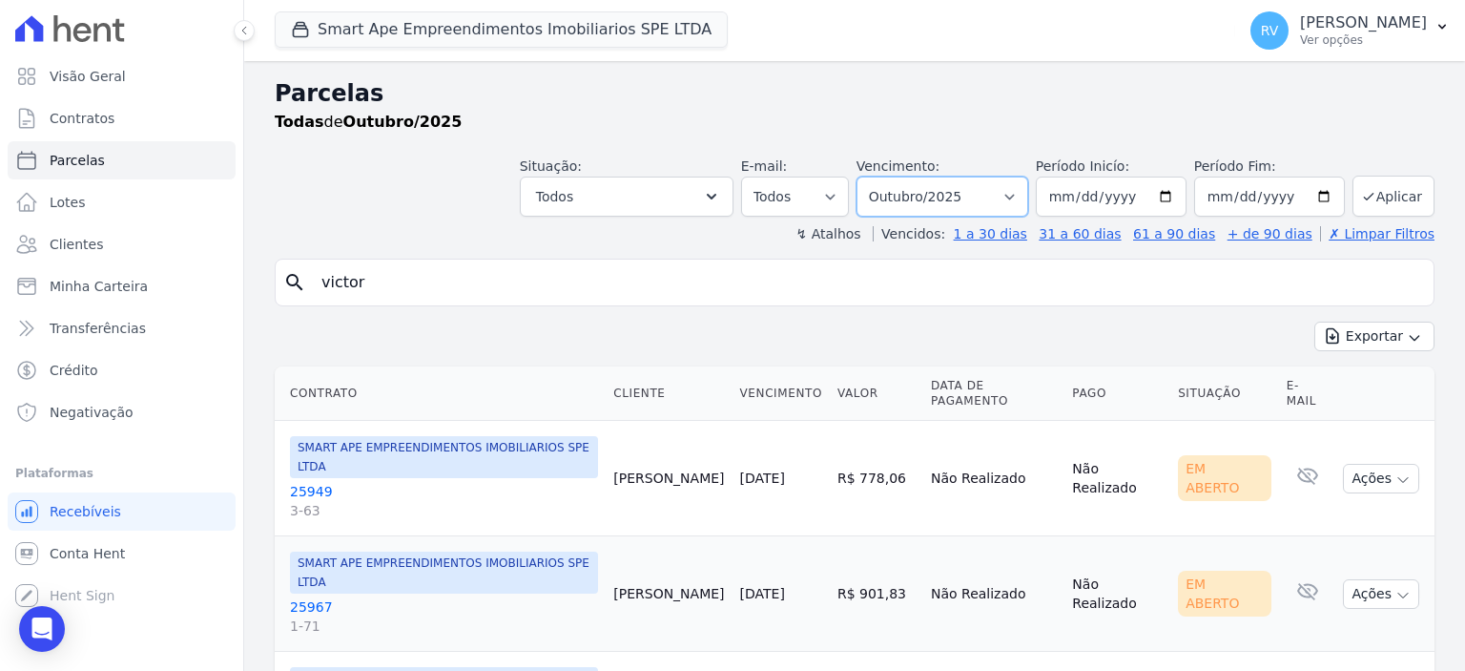
click at [926, 211] on select "Filtrar por período ──────── Todos os meses Março/2024 Abril/2024 Maio/2024 Jun…" at bounding box center [943, 196] width 172 height 40
select select "09/2025"
click at [872, 176] on select "Filtrar por período ──────── Todos os meses Março/2024 Abril/2024 Maio/2024 Jun…" at bounding box center [943, 196] width 172 height 40
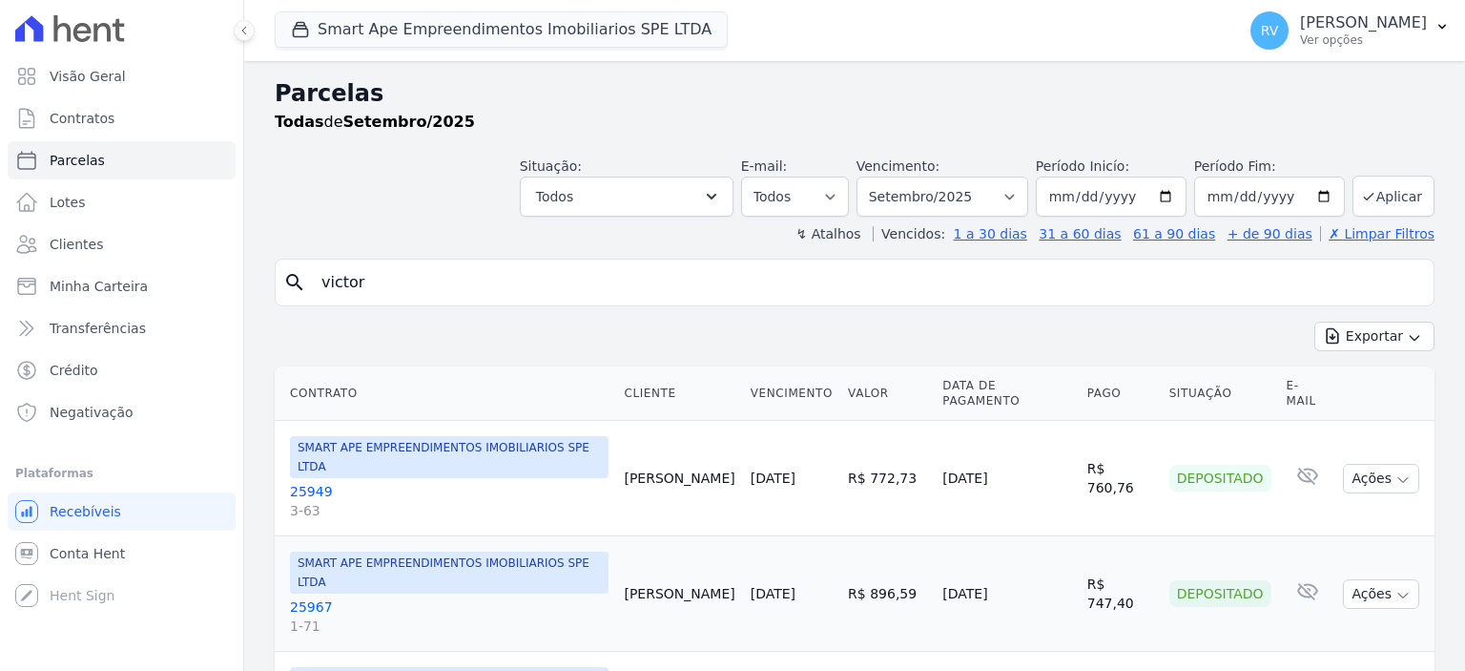
select select
click at [930, 207] on select "Filtrar por período ──────── Todos os meses Março/2024 Abril/2024 Maio/2024 Jun…" at bounding box center [943, 196] width 172 height 40
select select "10/2026"
click at [872, 176] on select "Filtrar por período ──────── Todos os meses Março/2024 Abril/2024 Maio/2024 Jun…" at bounding box center [943, 196] width 172 height 40
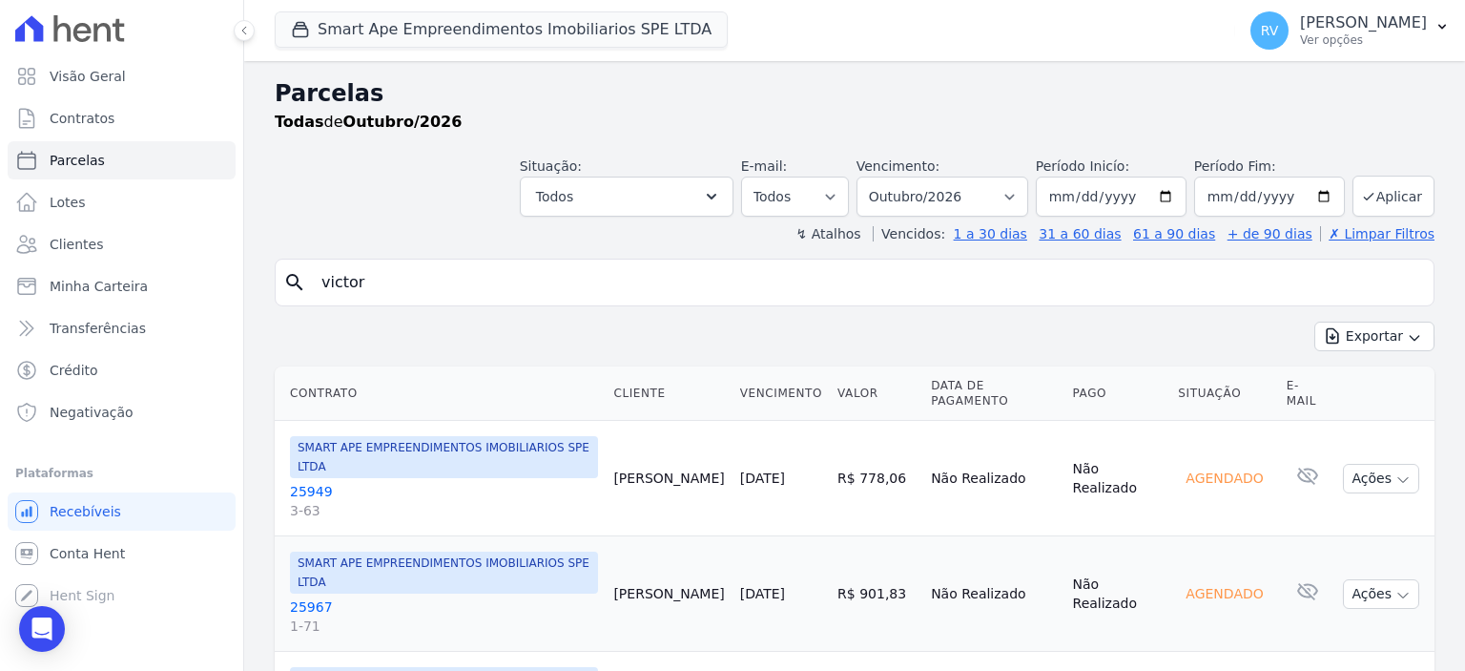
select select
click at [648, 288] on input "victor" at bounding box center [868, 282] width 1116 height 38
type input "victo"
select select
click at [719, 292] on input "victor" at bounding box center [868, 282] width 1116 height 38
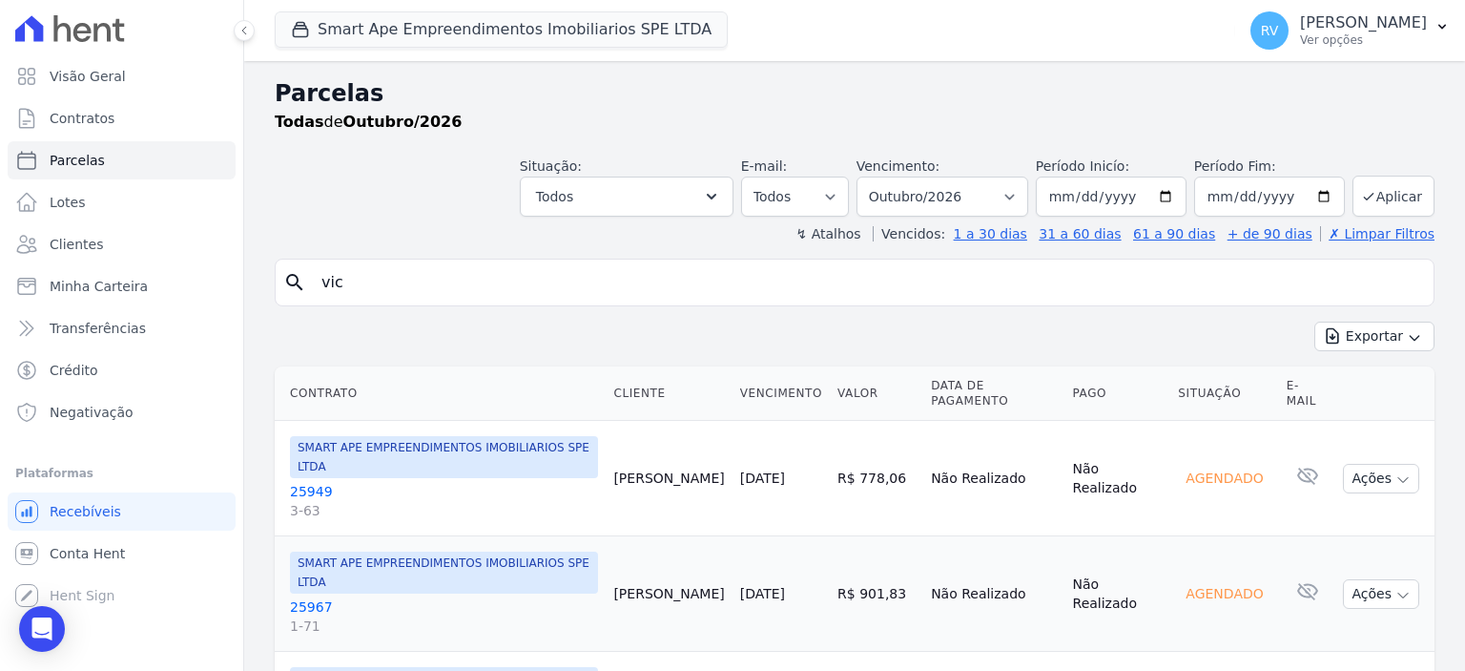
type input "victor"
select select
drag, startPoint x: 301, startPoint y: 299, endPoint x: 218, endPoint y: 312, distance: 84.1
click at [218, 312] on div "Visão Geral Contratos Parcelas Lotes Clientes Minha Carteira Transferências Cré…" at bounding box center [732, 335] width 1465 height 671
click at [311, 482] on link "25949 3-63" at bounding box center [444, 501] width 308 height 38
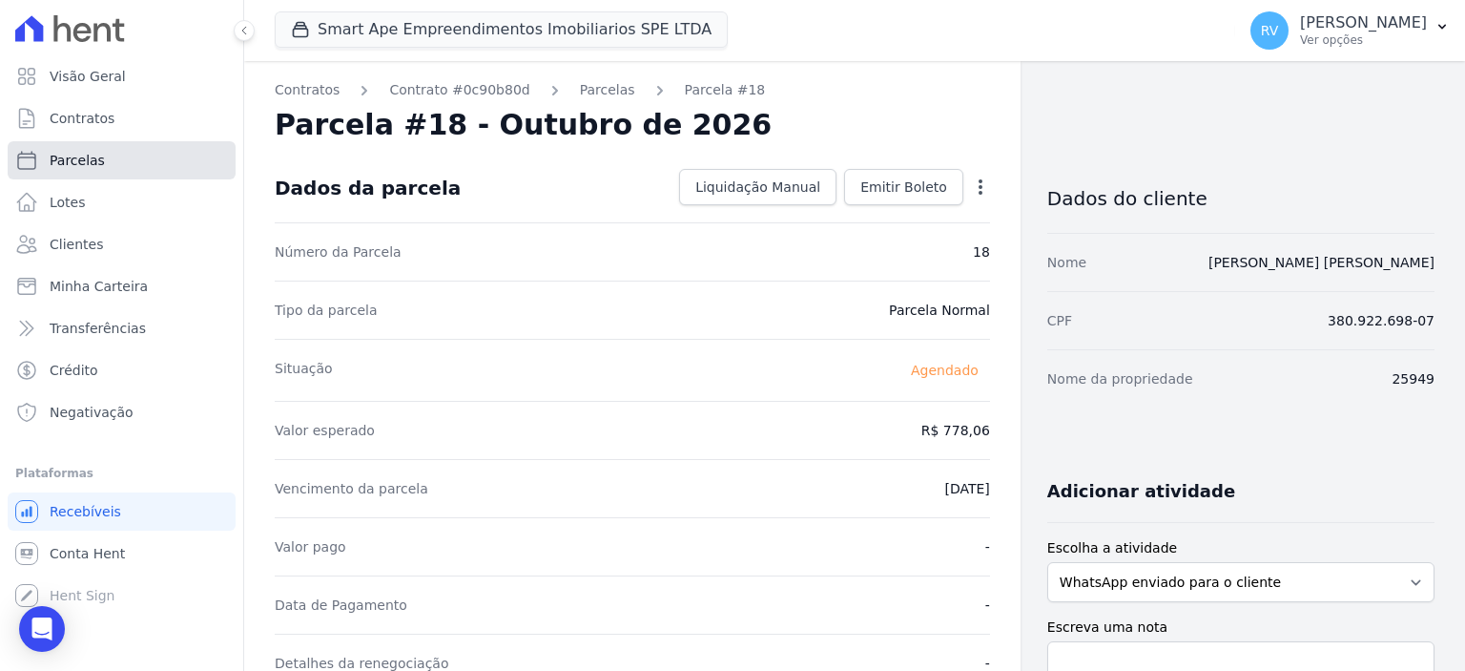
click at [118, 163] on link "Parcelas" at bounding box center [122, 160] width 228 height 38
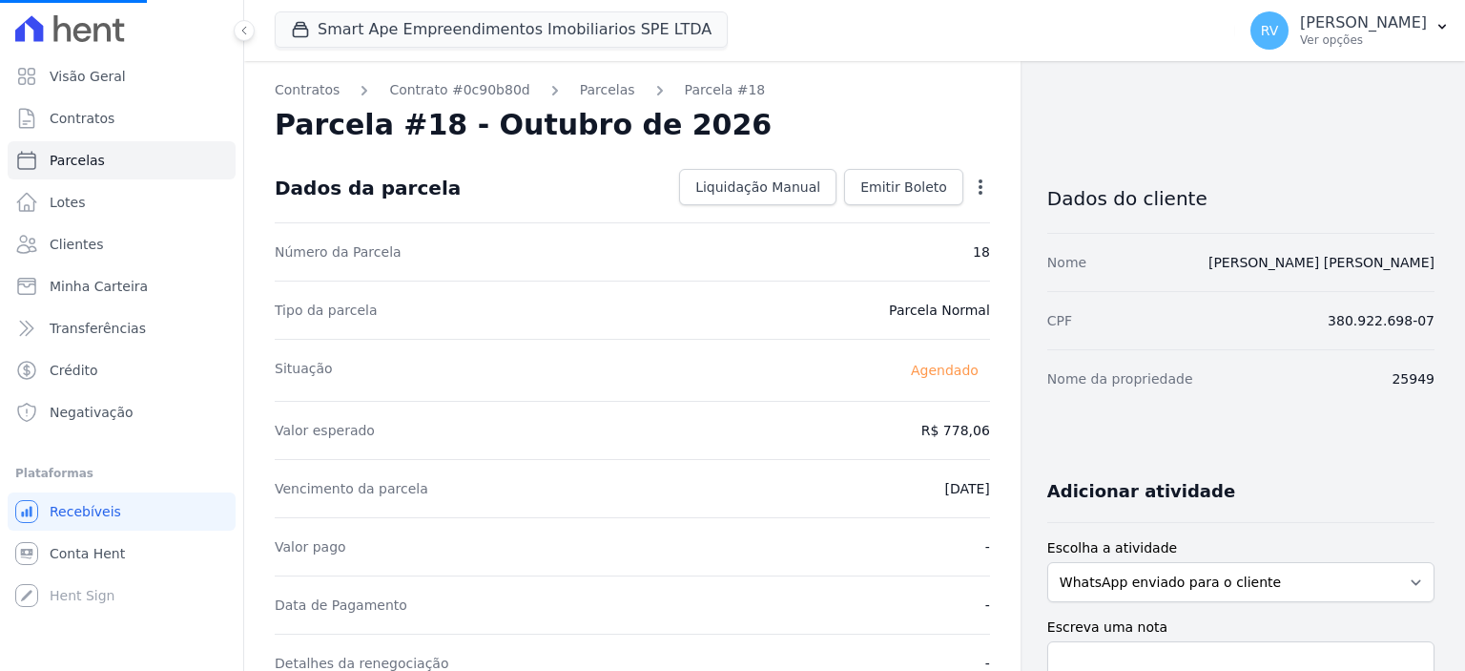
select select
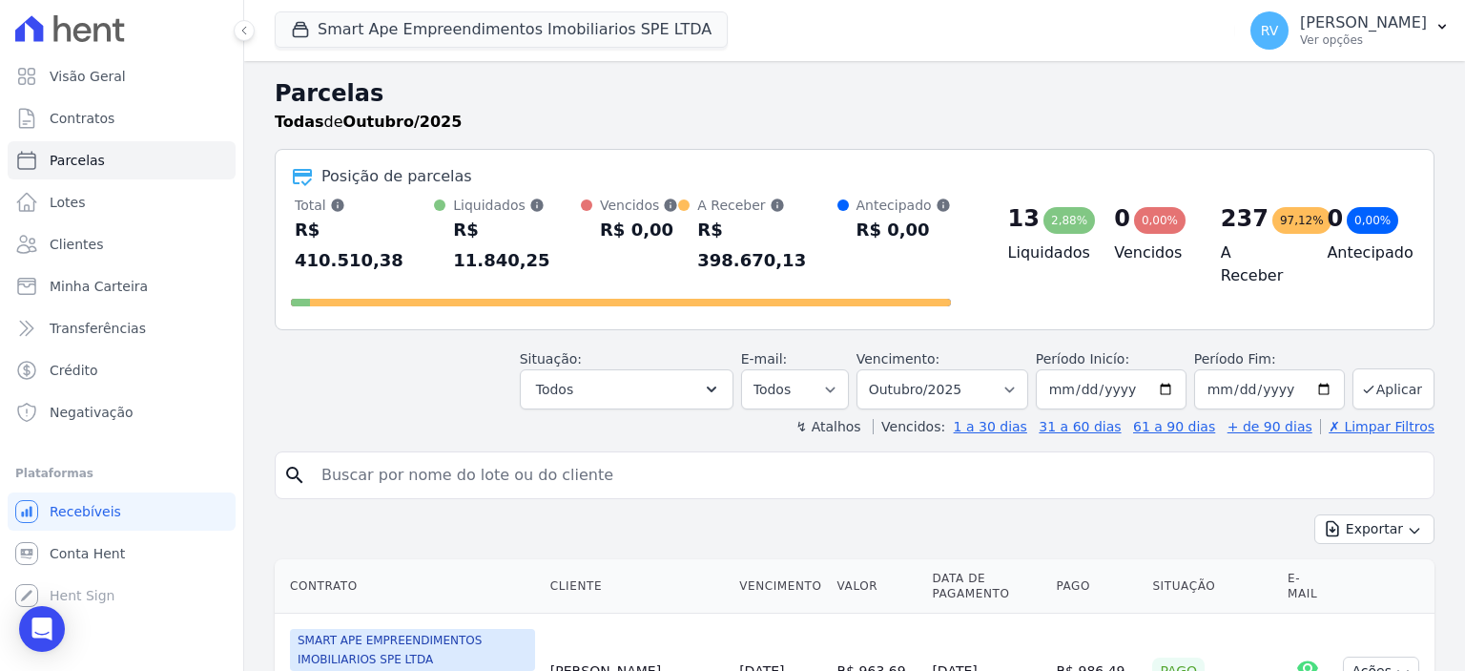
click at [460, 456] on input "search" at bounding box center [868, 475] width 1116 height 38
type input "p"
type input "hiago"
select select
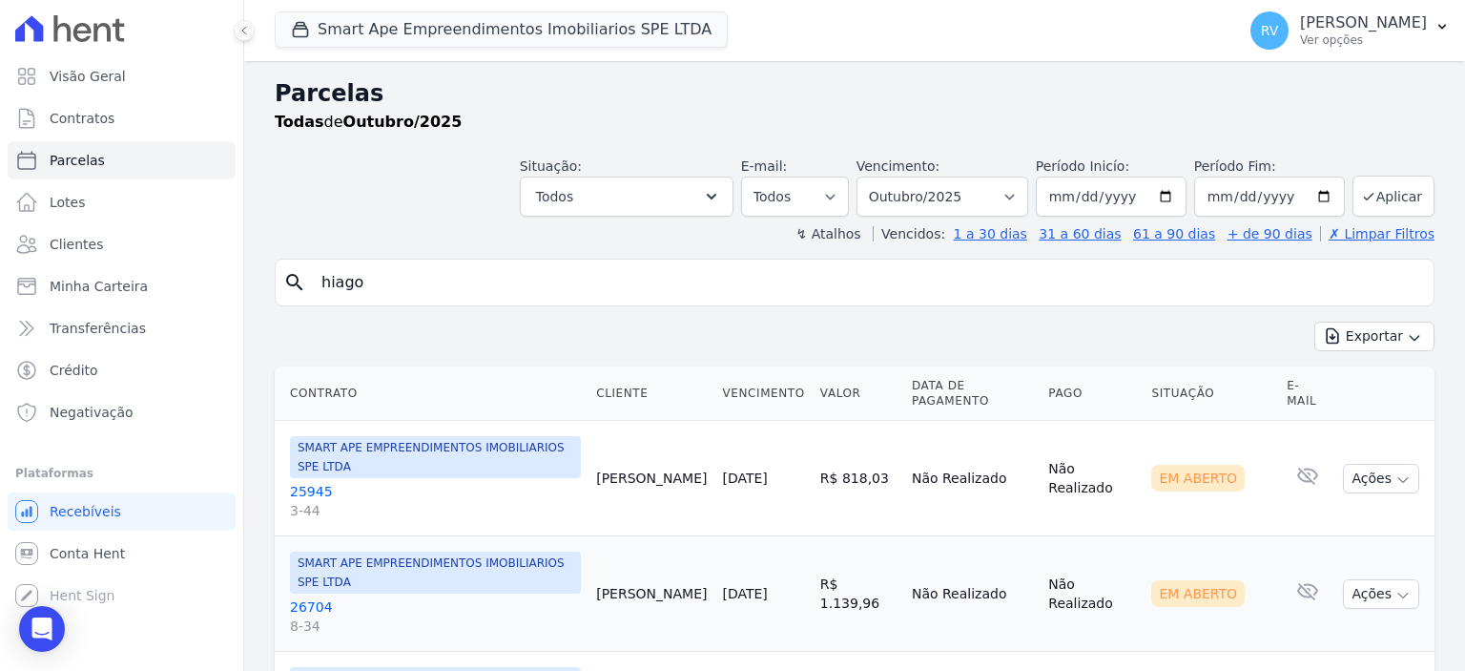
drag, startPoint x: 351, startPoint y: 294, endPoint x: 278, endPoint y: 307, distance: 74.7
click at [278, 307] on div "search hiago Exportar Exportar PDF Exportar CSV Contrato Cliente Vencimento Val…" at bounding box center [855, 592] width 1160 height 667
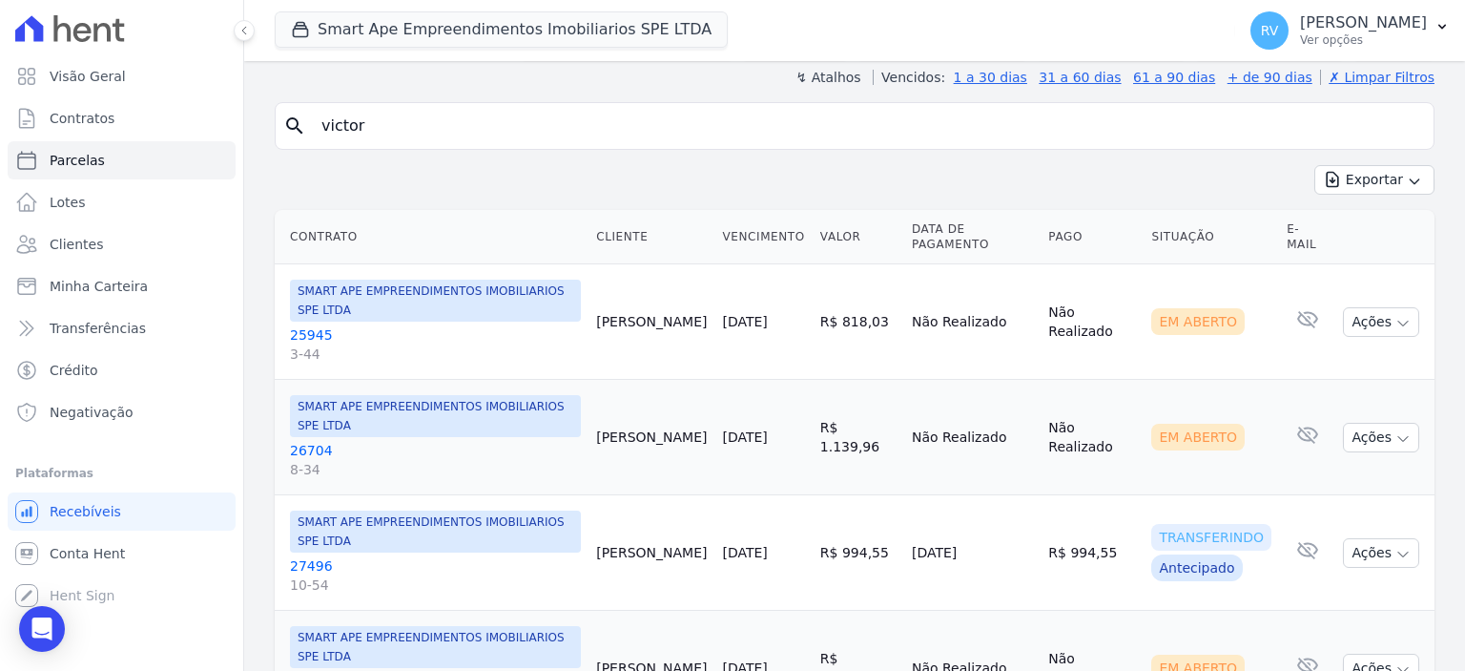
scroll to position [176, 0]
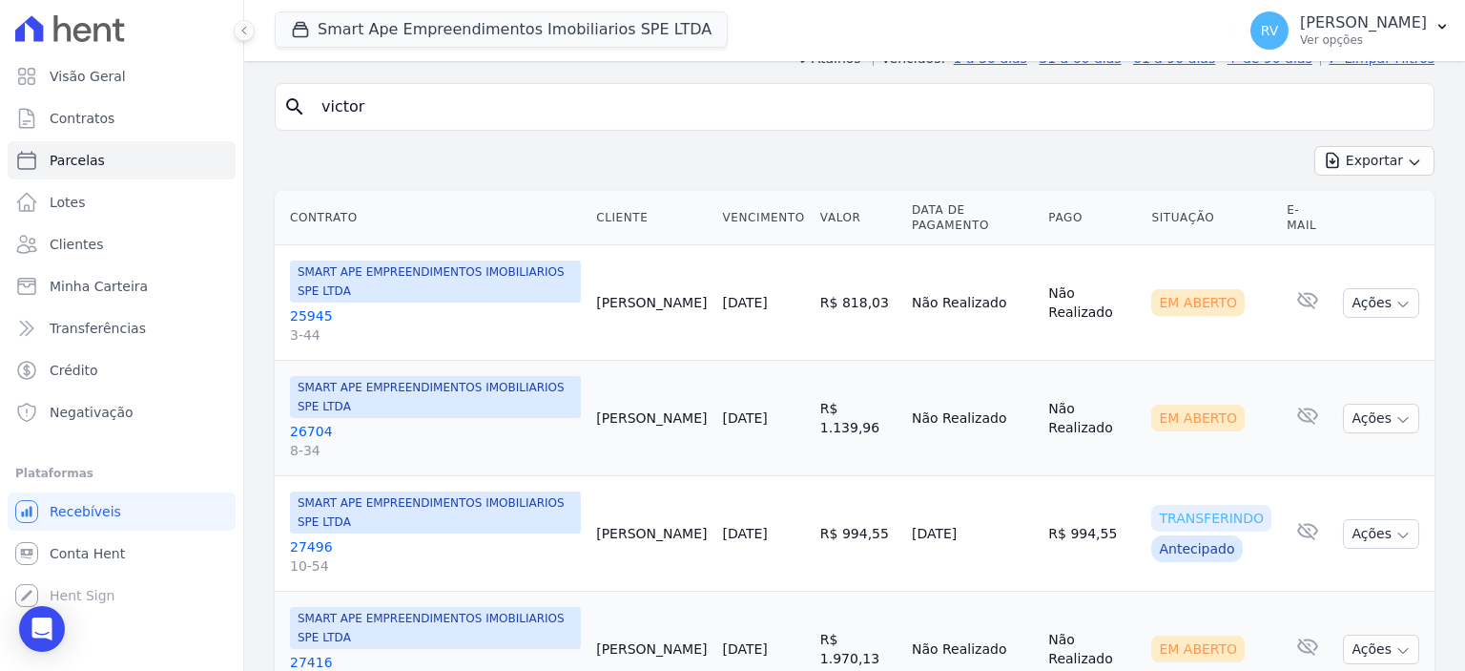
type input "victor"
select select
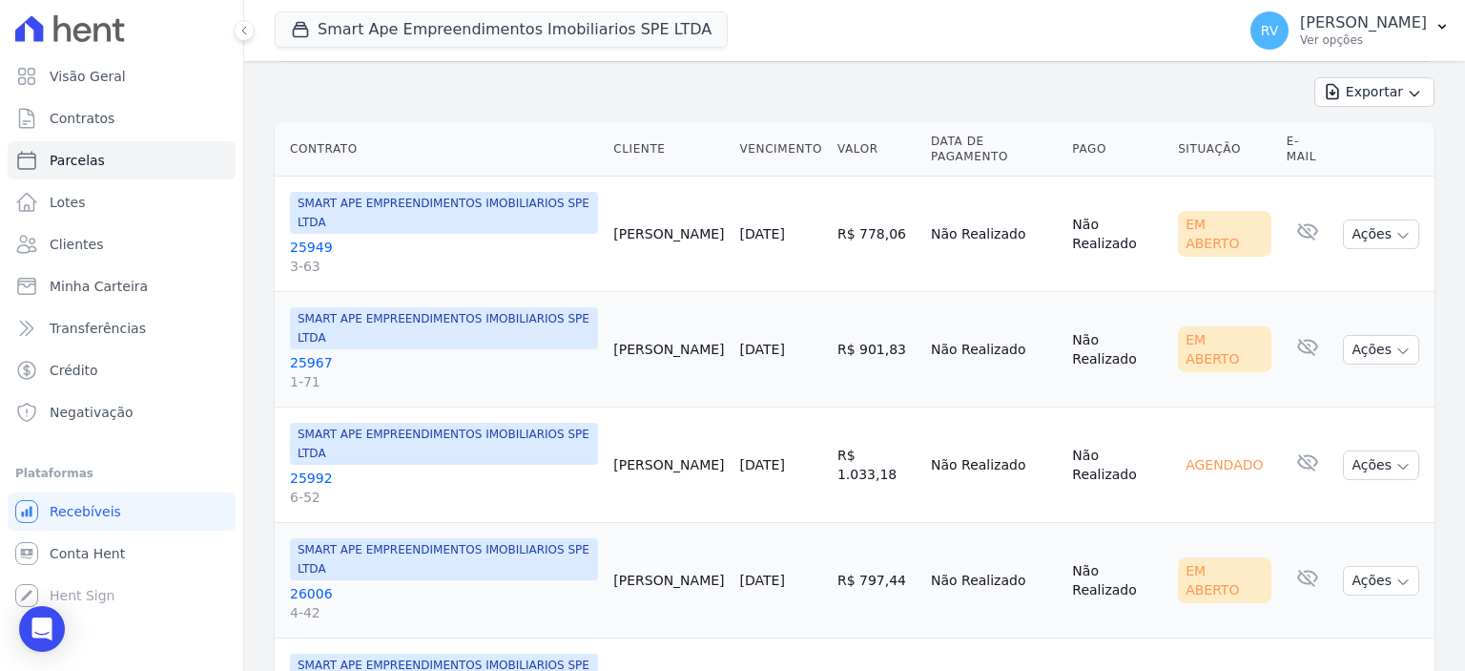
scroll to position [272, 0]
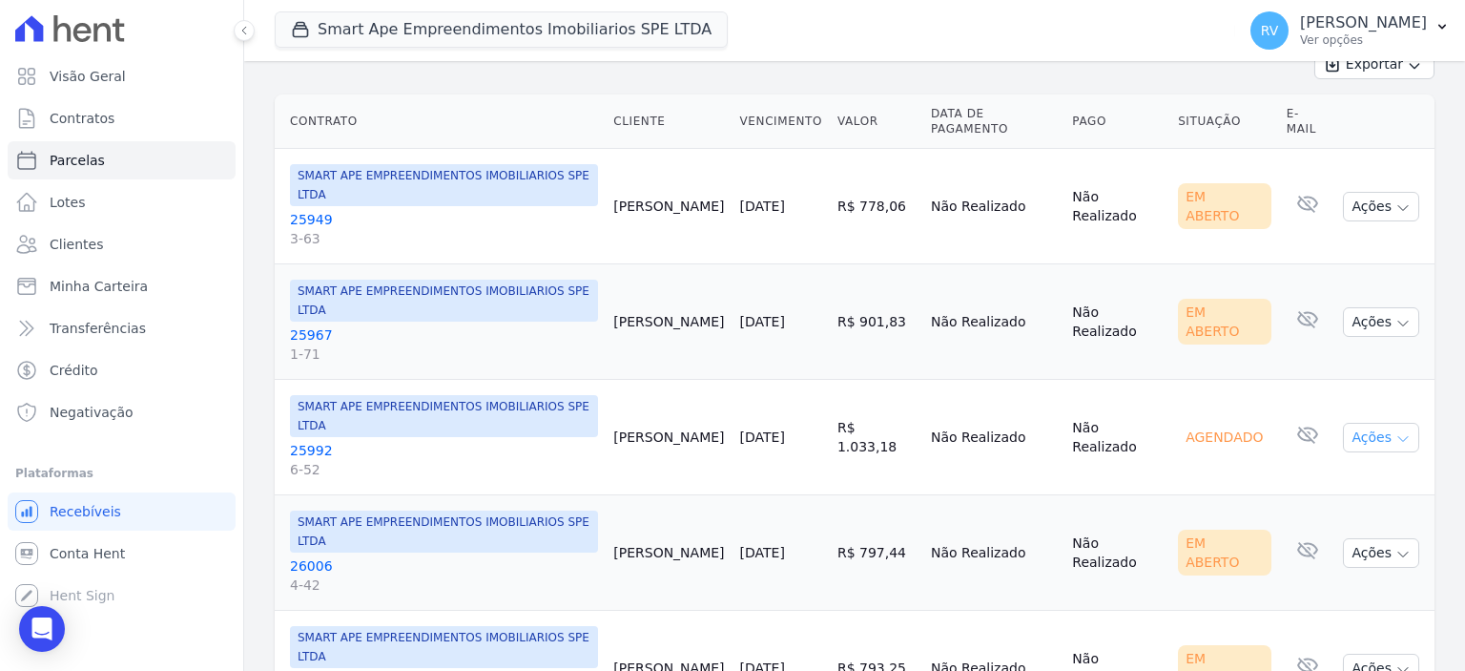
click at [1379, 423] on button "Ações" at bounding box center [1381, 438] width 76 height 30
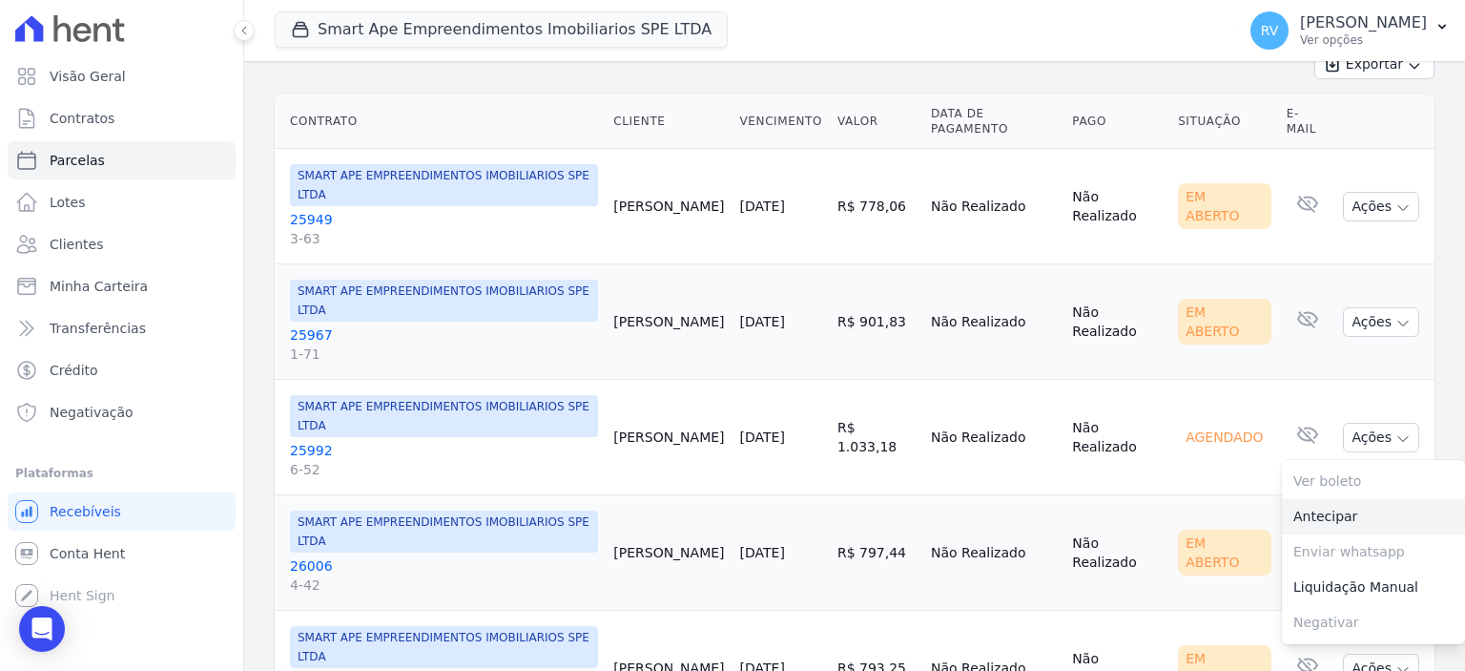
click at [1349, 499] on link "Antecipar" at bounding box center [1373, 516] width 183 height 35
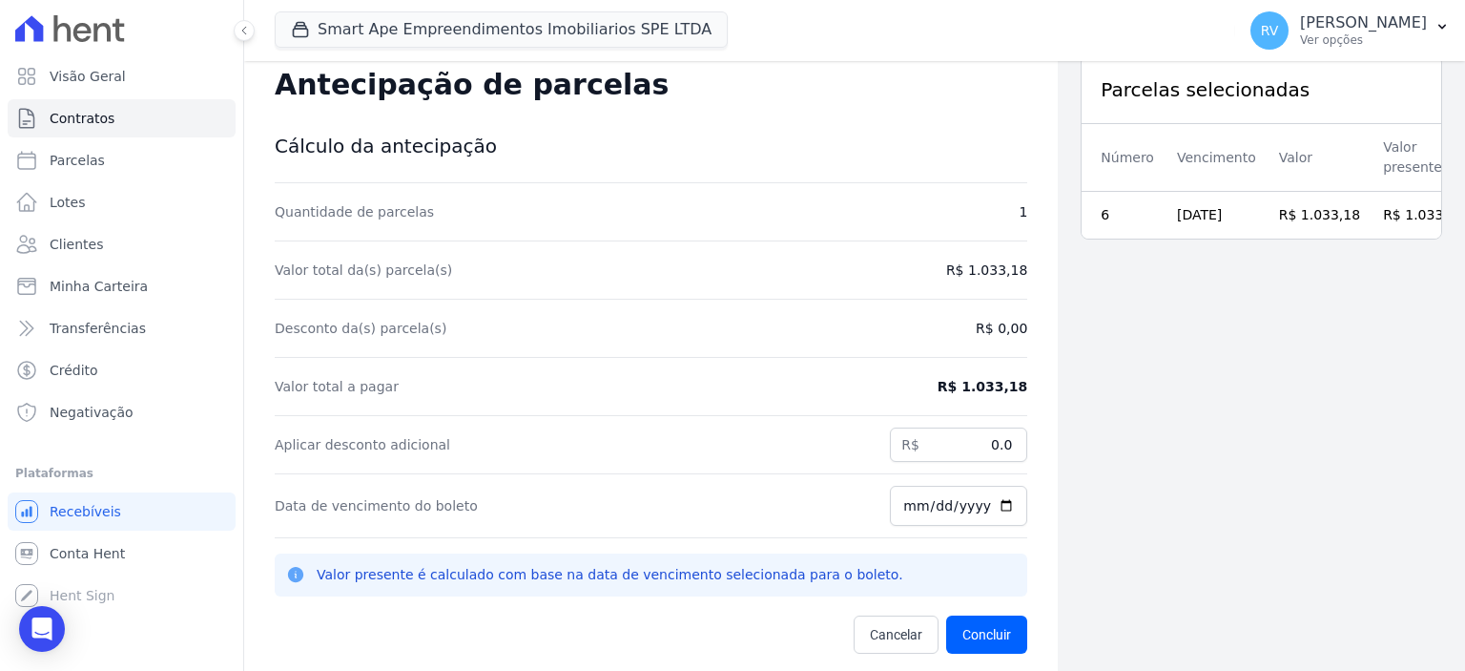
scroll to position [61, 0]
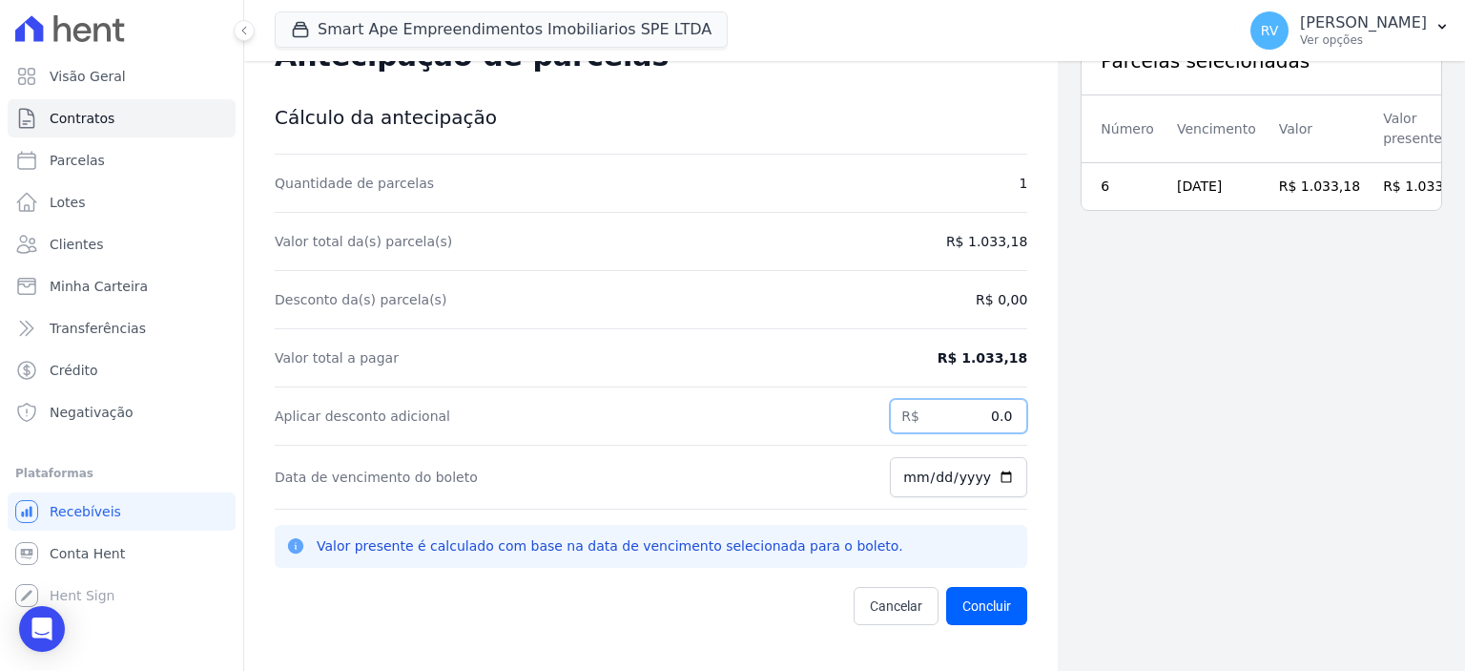
drag, startPoint x: 973, startPoint y: 416, endPoint x: 1075, endPoint y: 409, distance: 102.3
click at [1074, 409] on div "Contratos Contrato #e8865d46 Antecipação de parcelas Antecipação de parcelas Cá…" at bounding box center [854, 335] width 1221 height 671
paste input "234.98"
type input "234.98"
click at [998, 476] on input "[DATE]" at bounding box center [958, 477] width 137 height 40
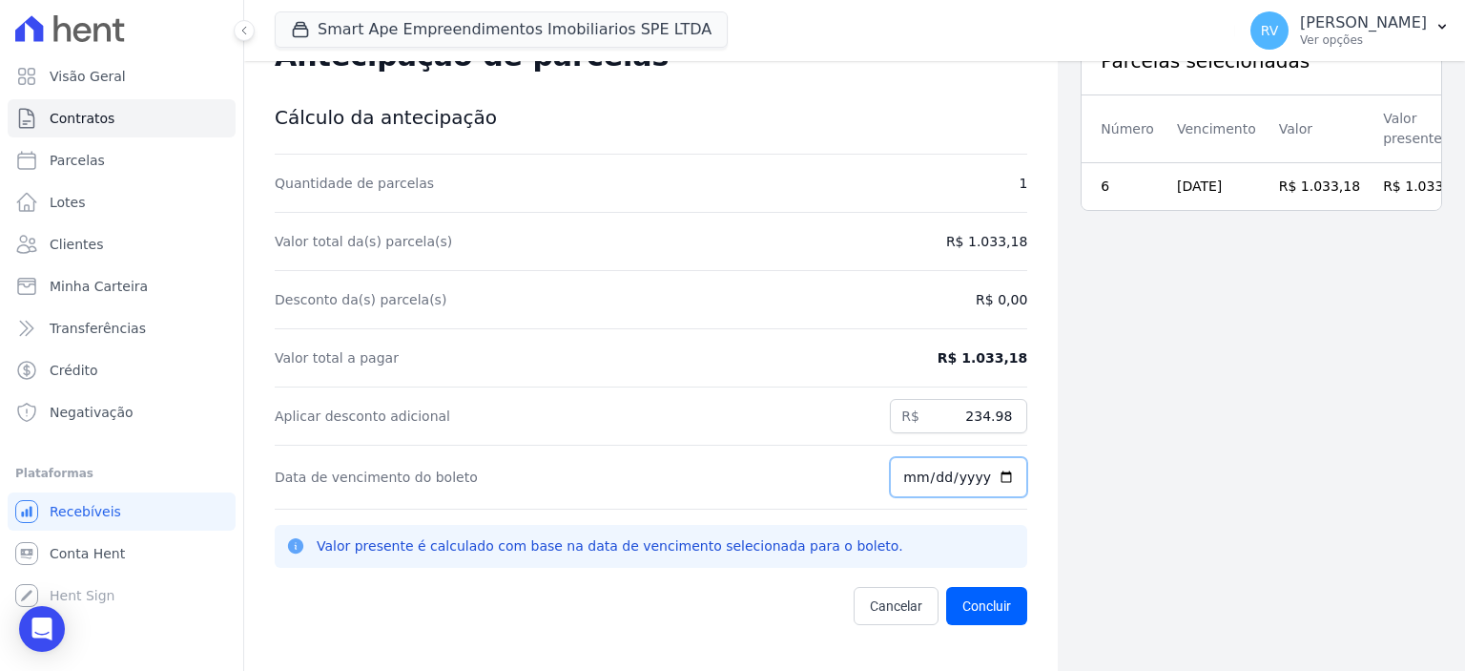
type input "[DATE]"
click at [991, 602] on button "Concluir" at bounding box center [986, 606] width 81 height 38
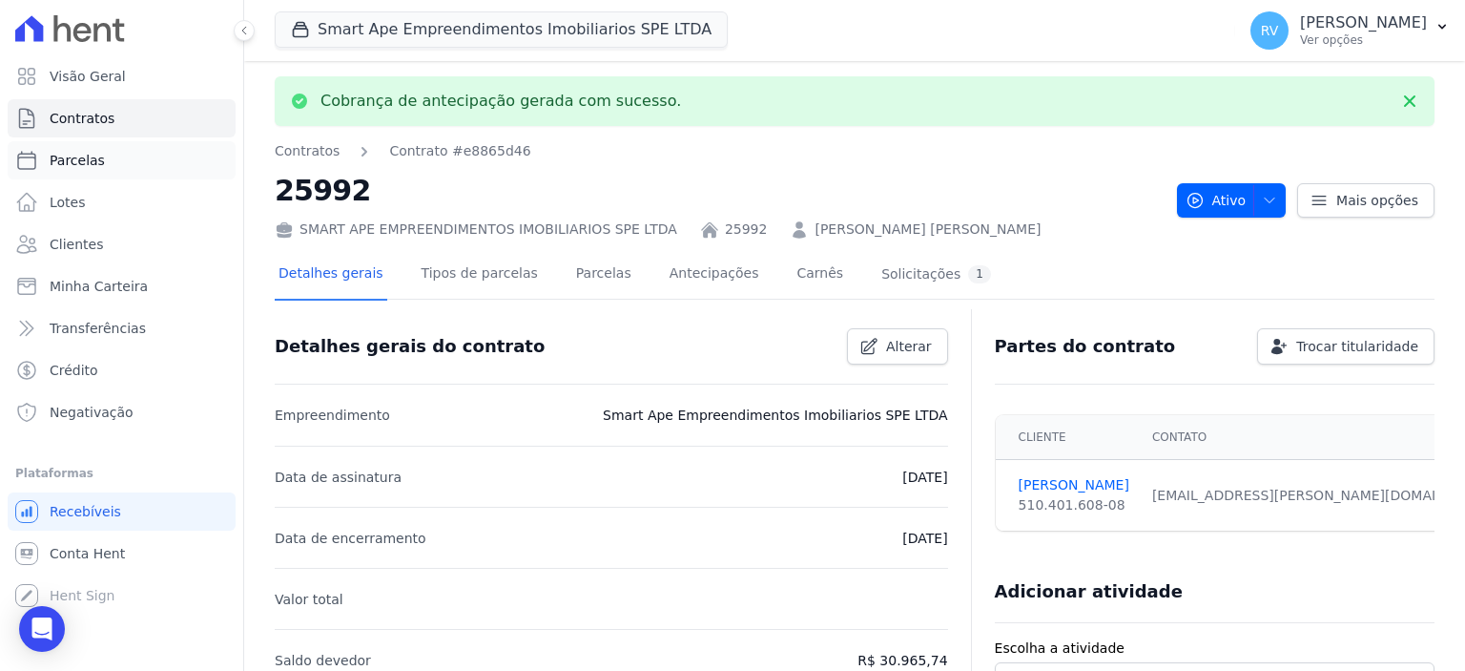
click at [138, 159] on link "Parcelas" at bounding box center [122, 160] width 228 height 38
select select
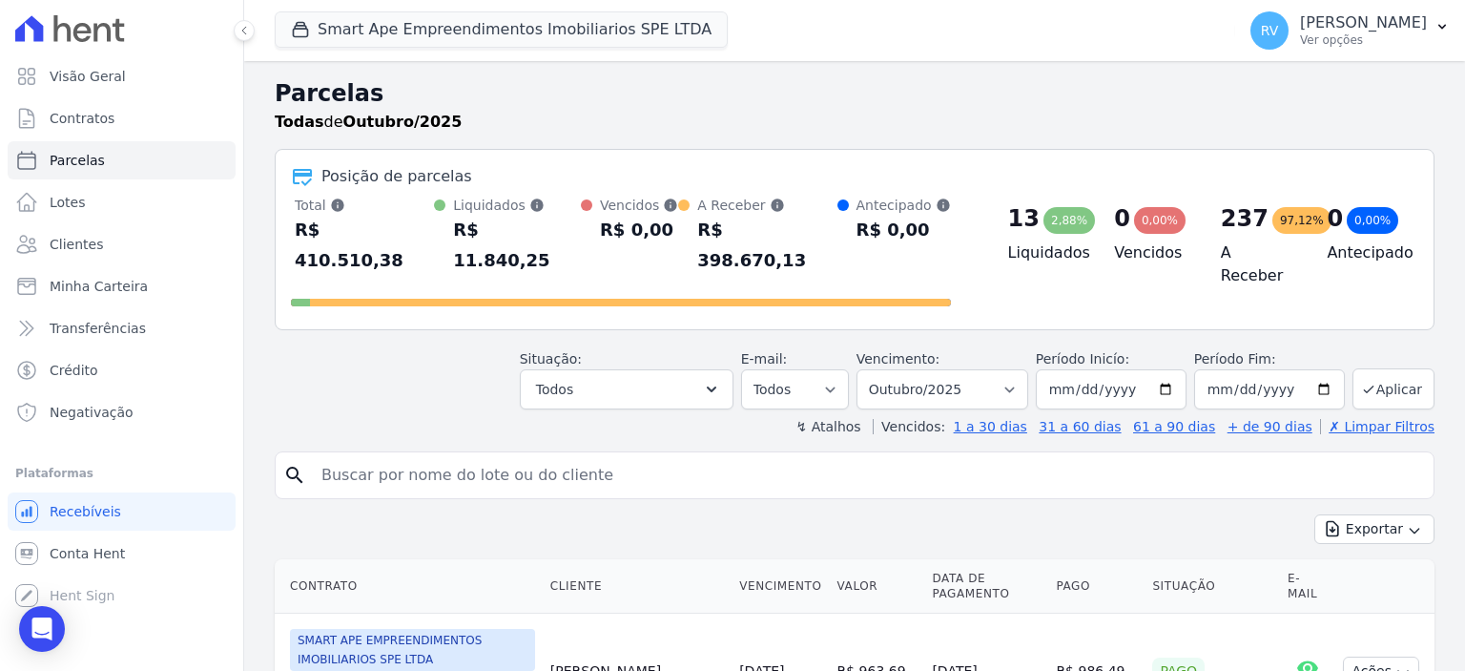
drag, startPoint x: 608, startPoint y: 453, endPoint x: 636, endPoint y: 453, distance: 28.6
click at [608, 456] on input "search" at bounding box center [868, 475] width 1116 height 38
drag, startPoint x: 377, startPoint y: 444, endPoint x: 246, endPoint y: 462, distance: 132.0
paste input "[PERSON_NAME] [PERSON_NAME]"
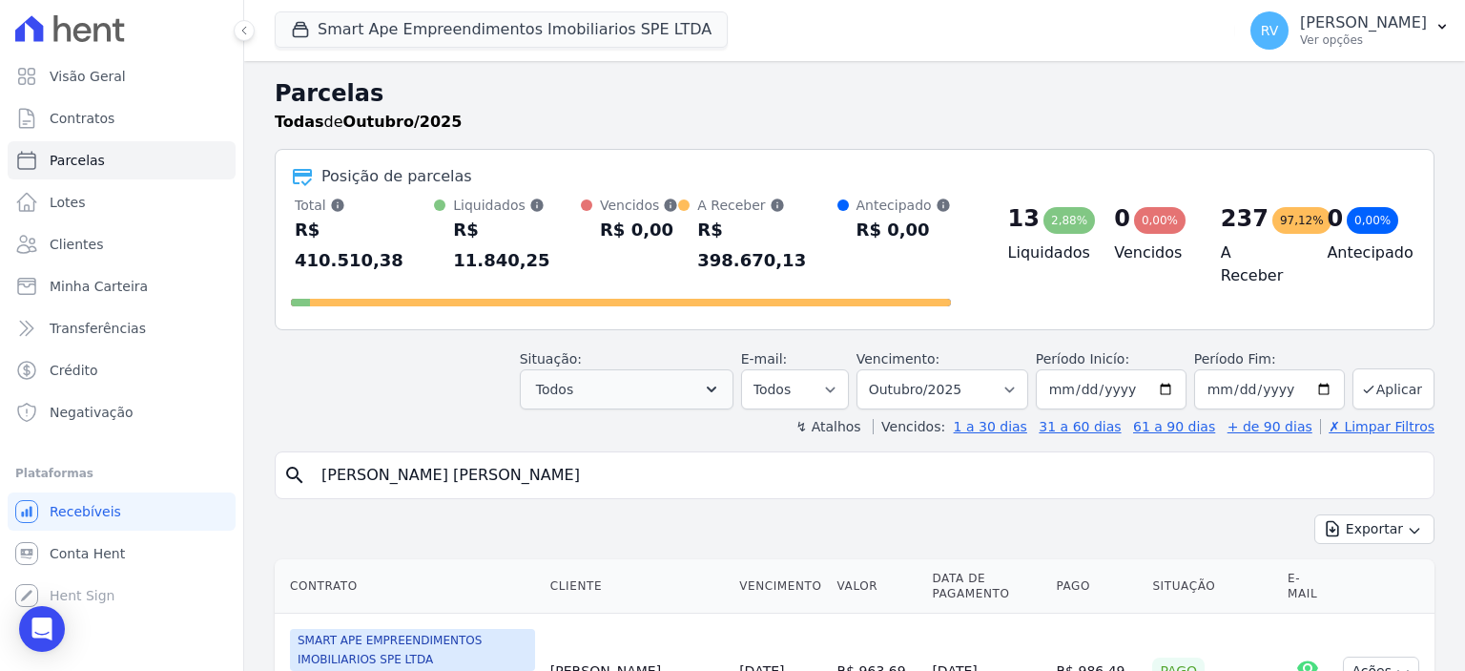
type input "[PERSON_NAME] [PERSON_NAME]"
select select
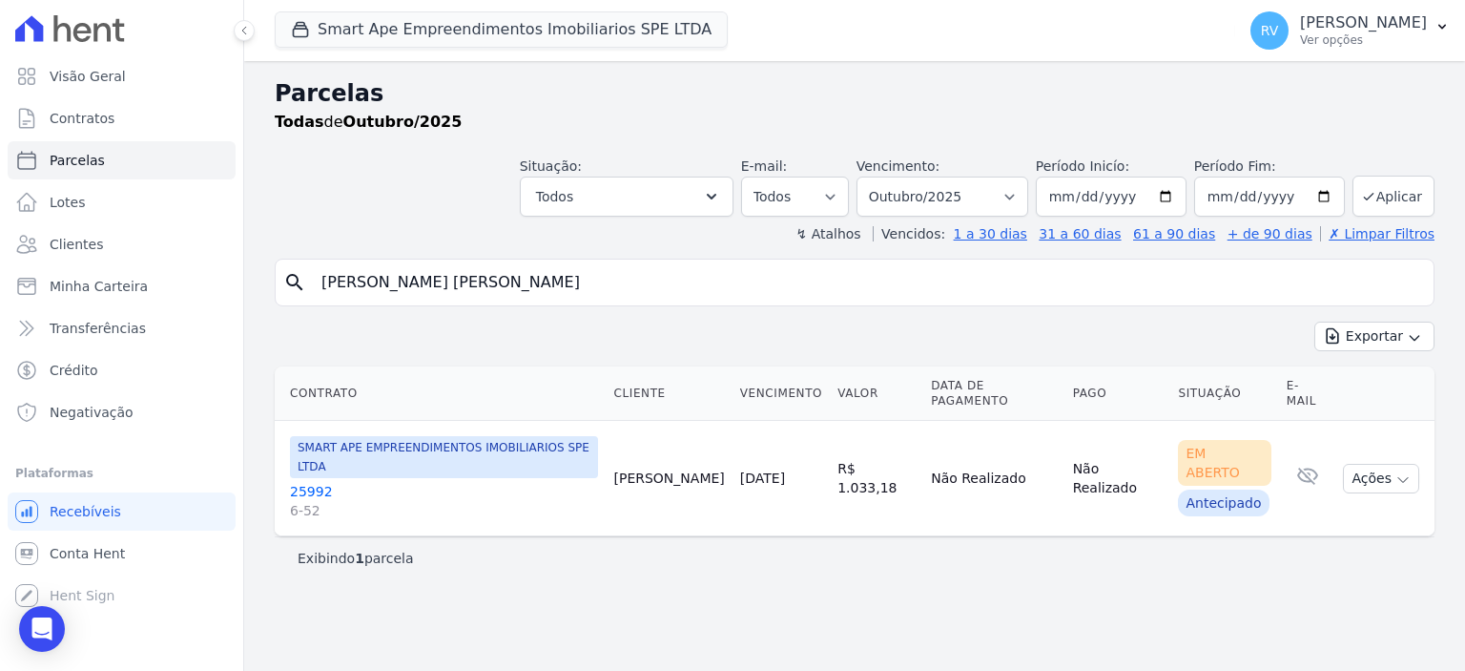
click at [312, 482] on link "25992 6-52" at bounding box center [444, 501] width 308 height 38
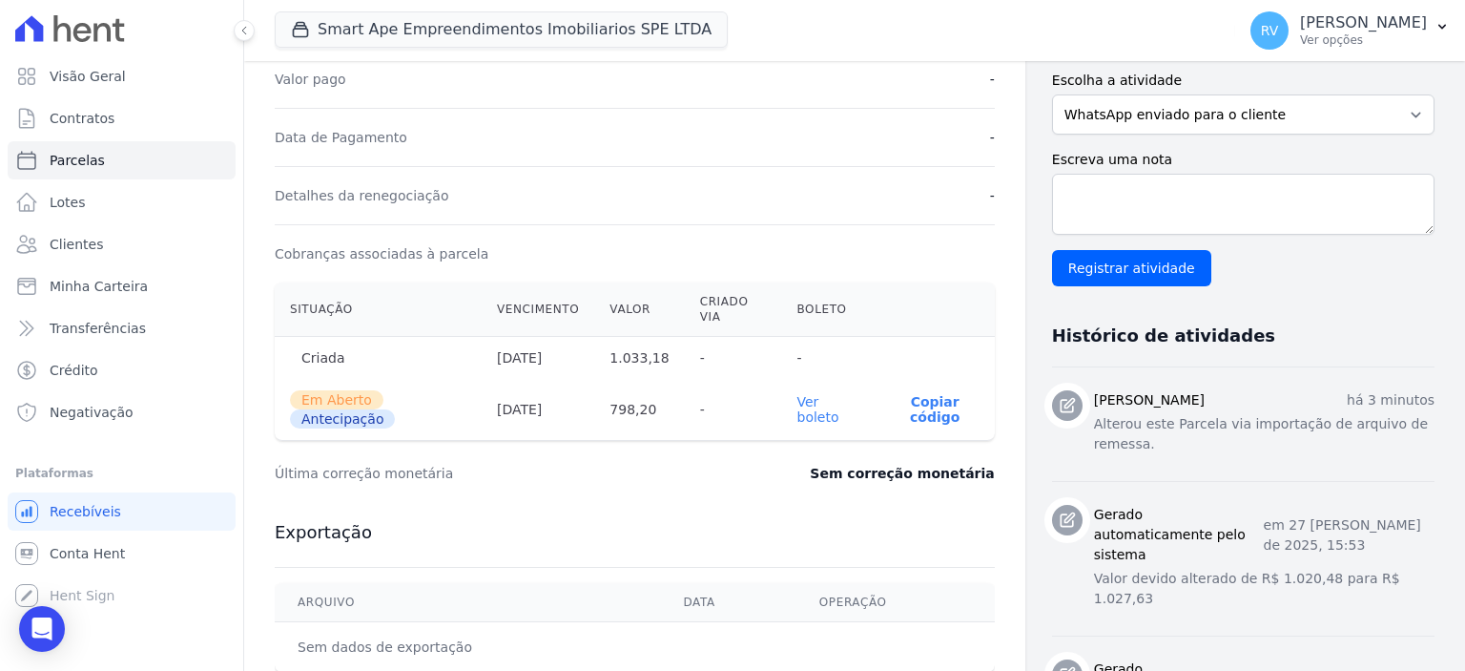
scroll to position [572, 0]
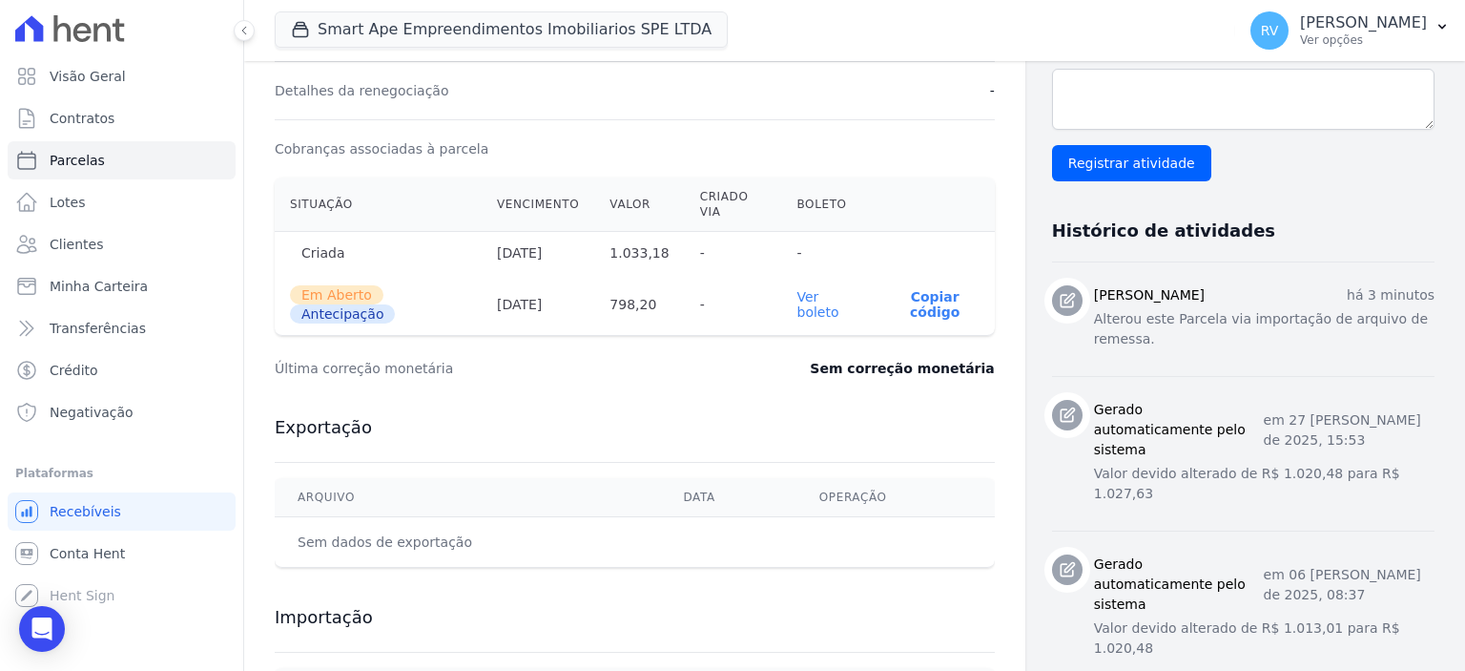
click at [810, 302] on link "Ver boleto" at bounding box center [819, 304] width 42 height 31
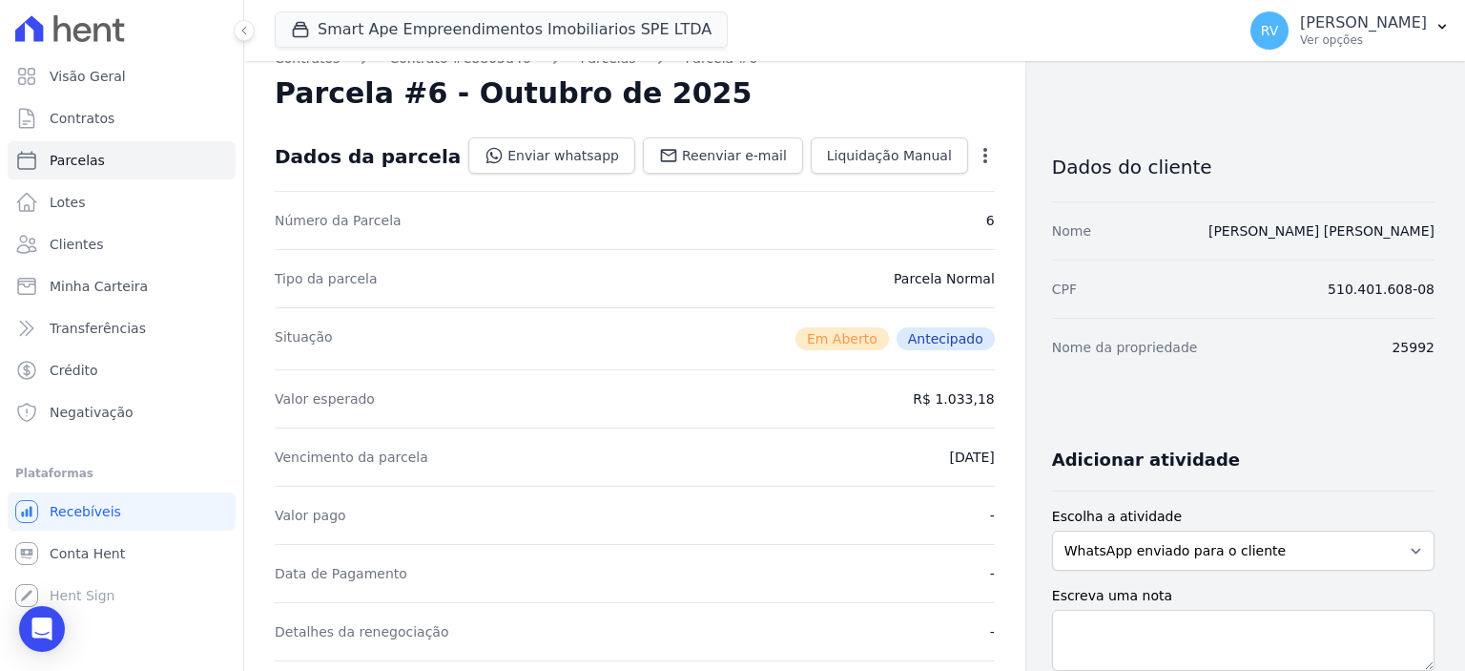
scroll to position [0, 0]
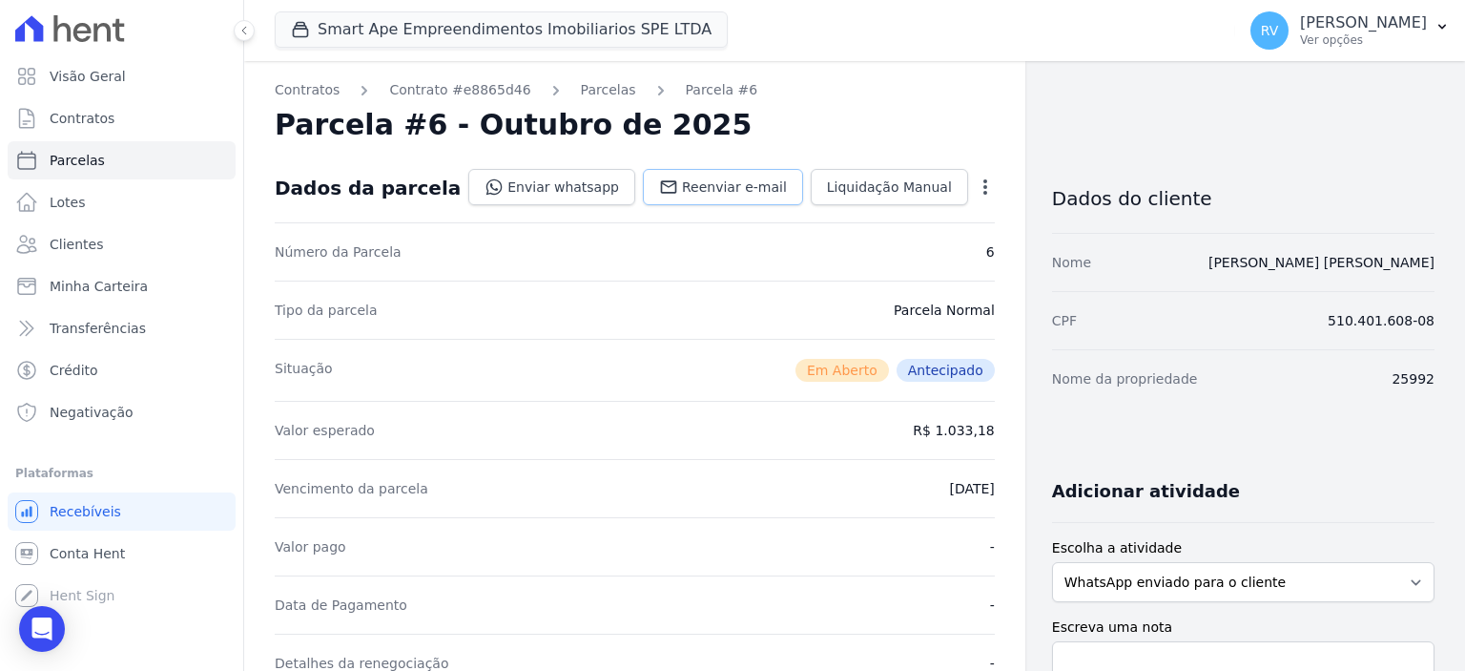
click at [755, 182] on span "Reenviar e-mail" at bounding box center [734, 186] width 105 height 19
